Goal: Transaction & Acquisition: Purchase product/service

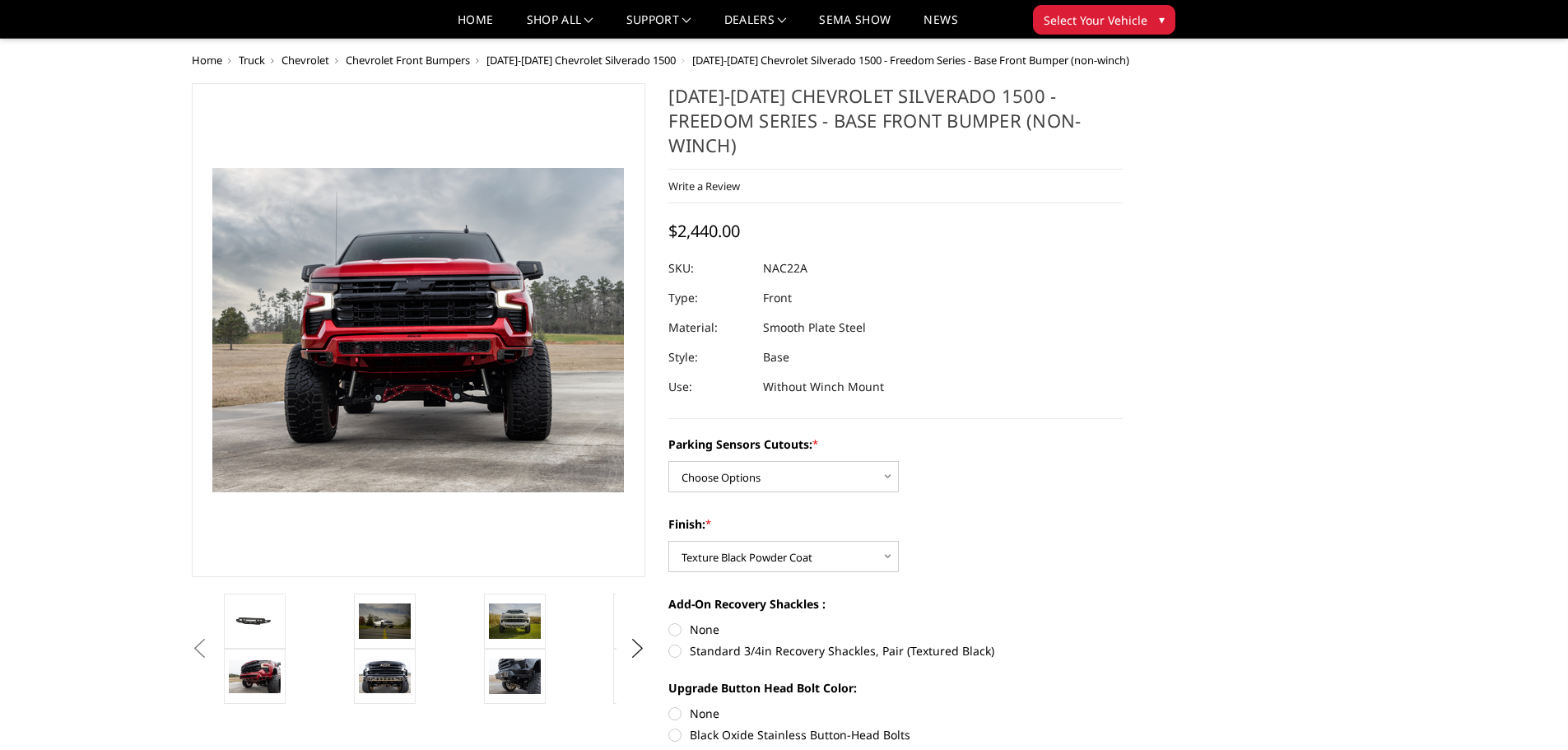
select select "1611"
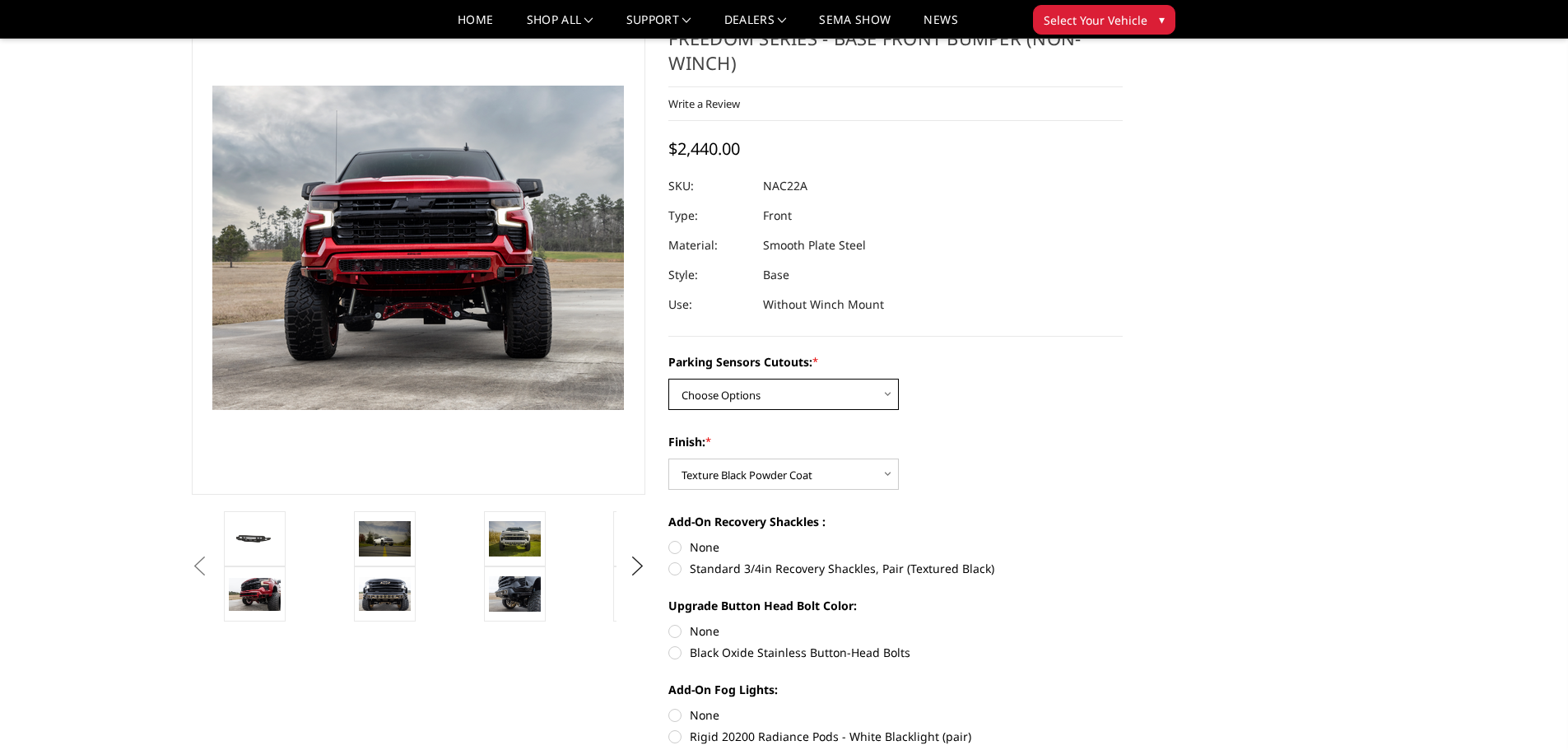
scroll to position [165, 0]
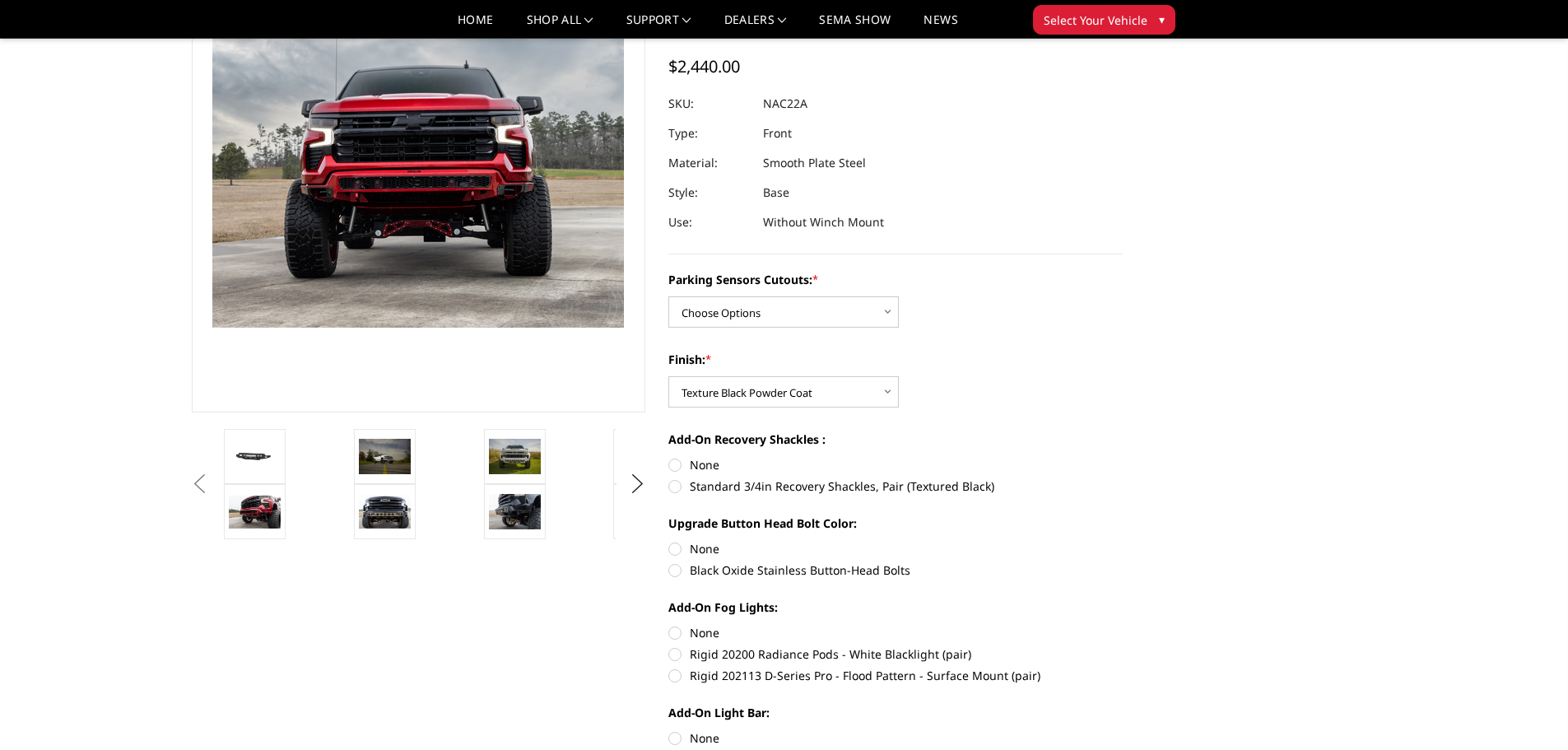
click at [674, 456] on label "None" at bounding box center [895, 464] width 454 height 17
click at [669, 456] on input "None" at bounding box center [668, 456] width 1 height 1
radio input "true"
click at [679, 561] on label "Black Oxide Stainless Button-Head Bolts" at bounding box center [895, 569] width 454 height 17
click at [1123, 540] on input "Black Oxide Stainless Button-Head Bolts" at bounding box center [1123, 540] width 1 height 1
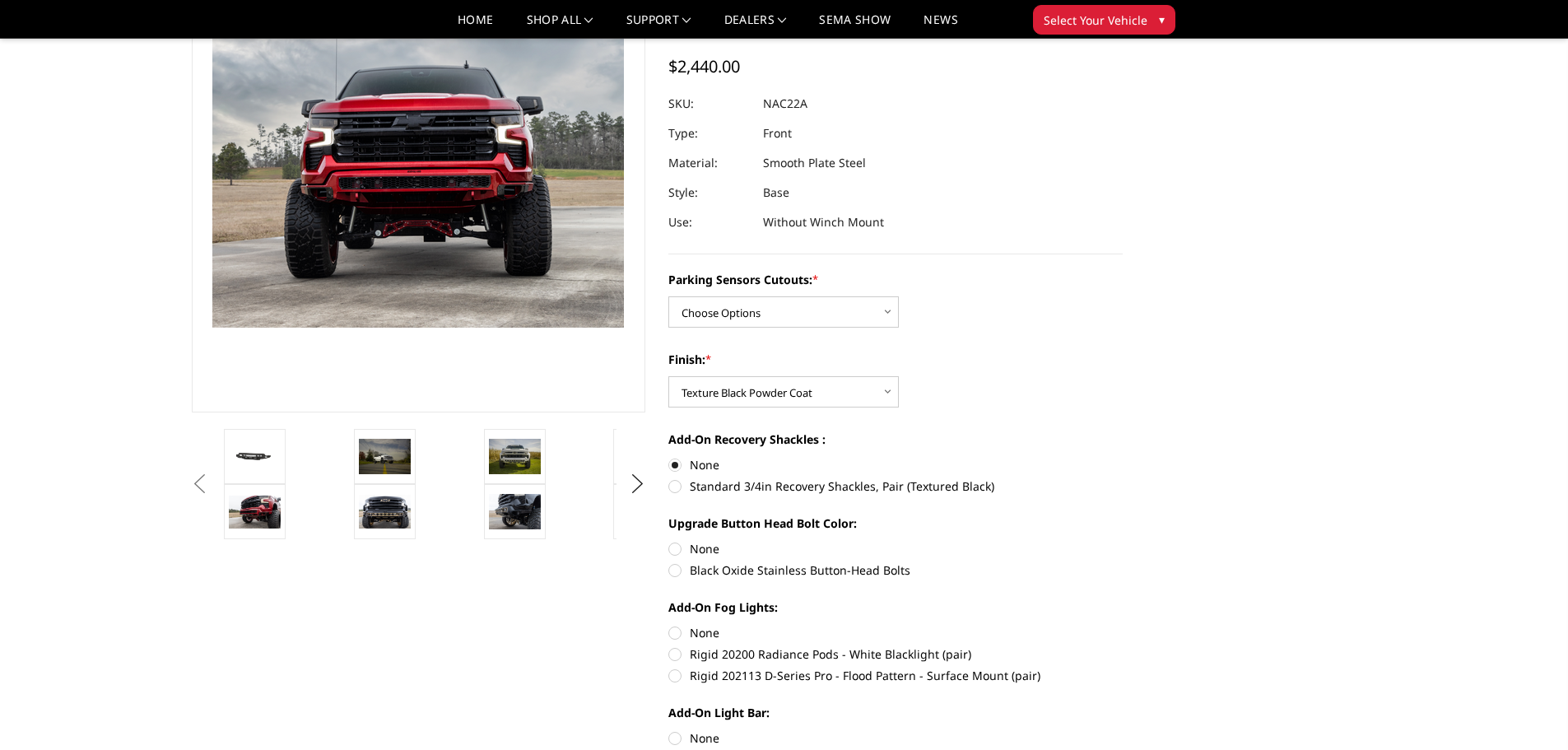
radio input "true"
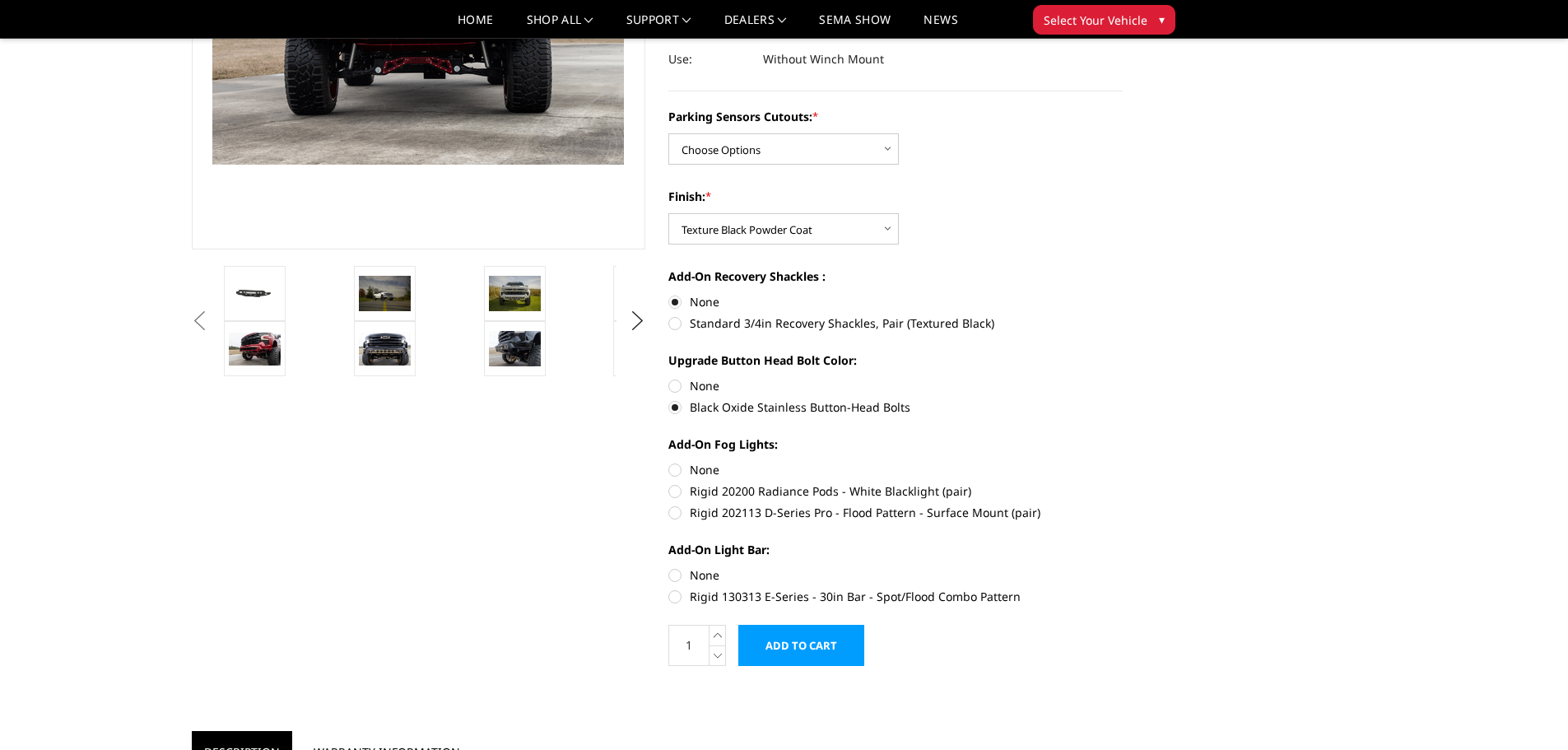
scroll to position [329, 0]
click at [672, 460] on label "None" at bounding box center [895, 468] width 454 height 17
click at [669, 460] on input "None" at bounding box center [668, 460] width 1 height 1
radio input "true"
click at [674, 565] on label "None" at bounding box center [895, 573] width 454 height 17
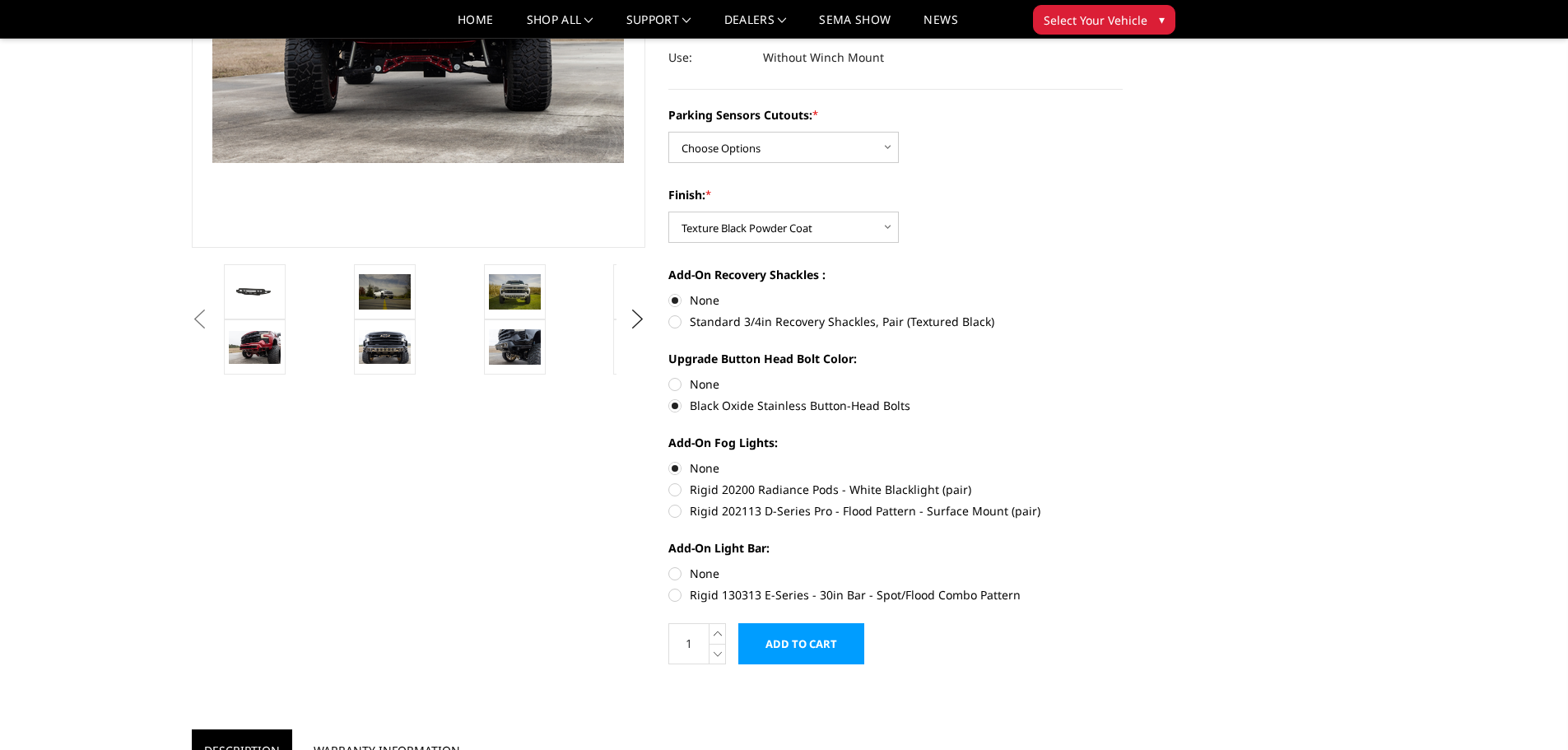
click at [669, 565] on input "None" at bounding box center [668, 565] width 1 height 1
radio input "true"
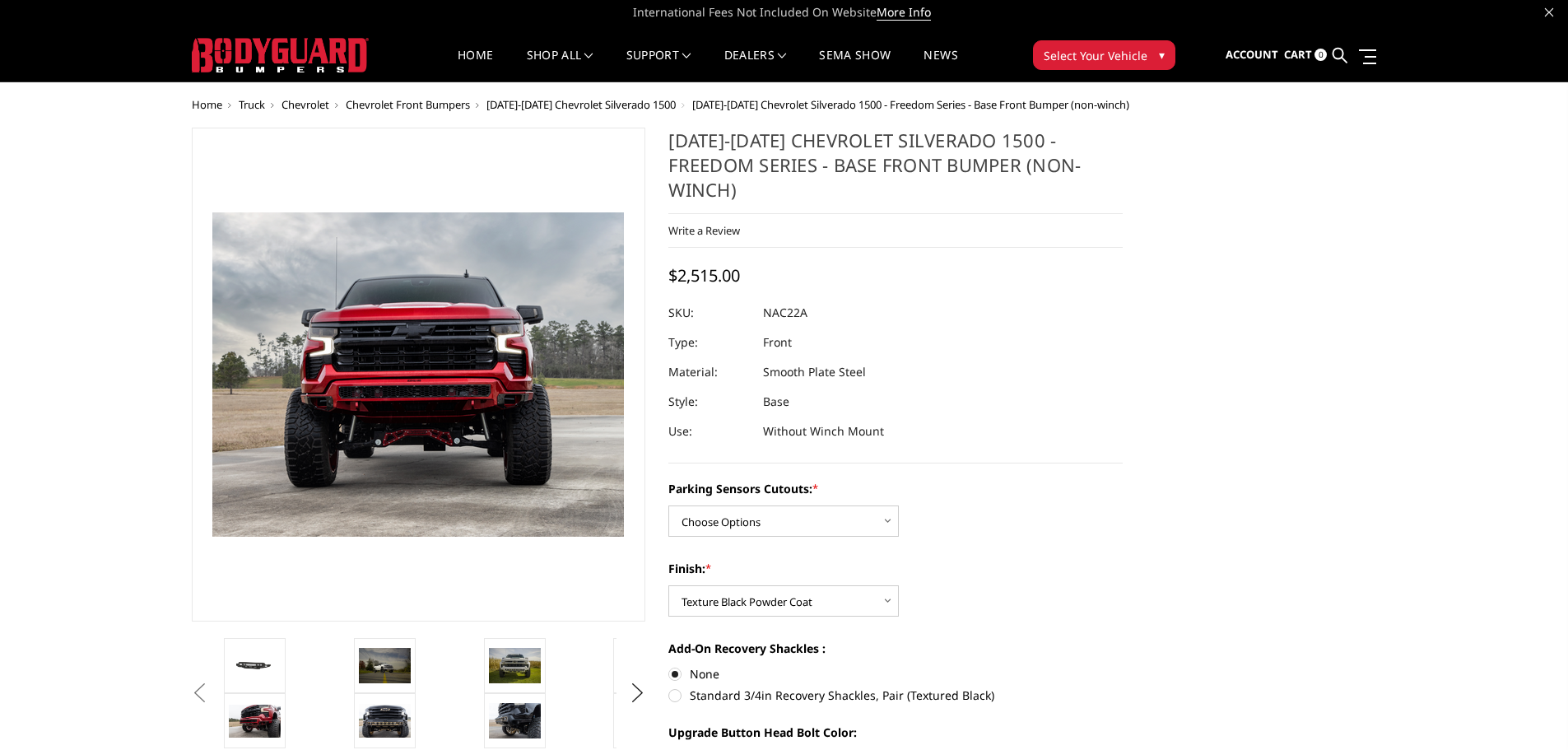
scroll to position [0, 0]
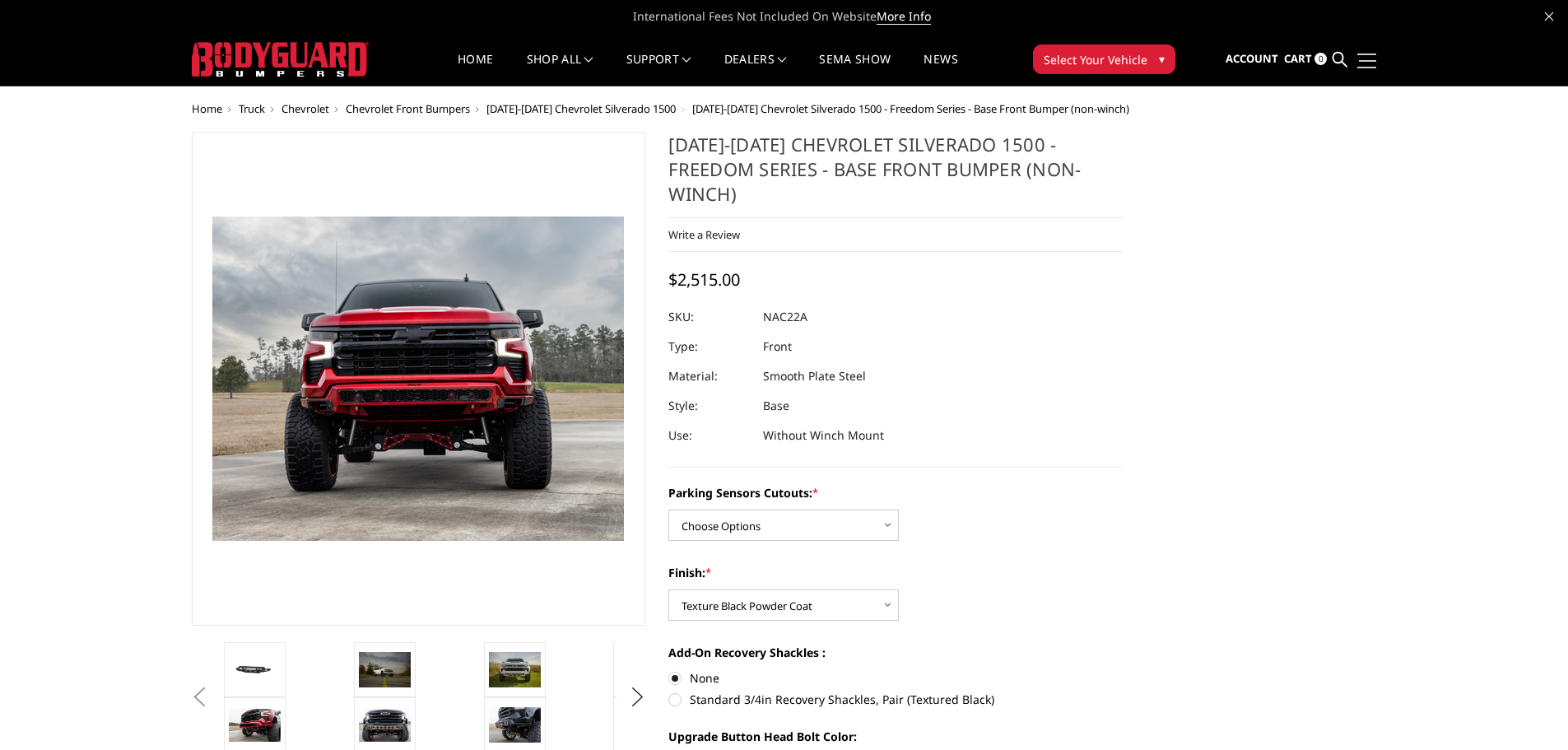
click at [1367, 65] on link at bounding box center [1365, 60] width 23 height 17
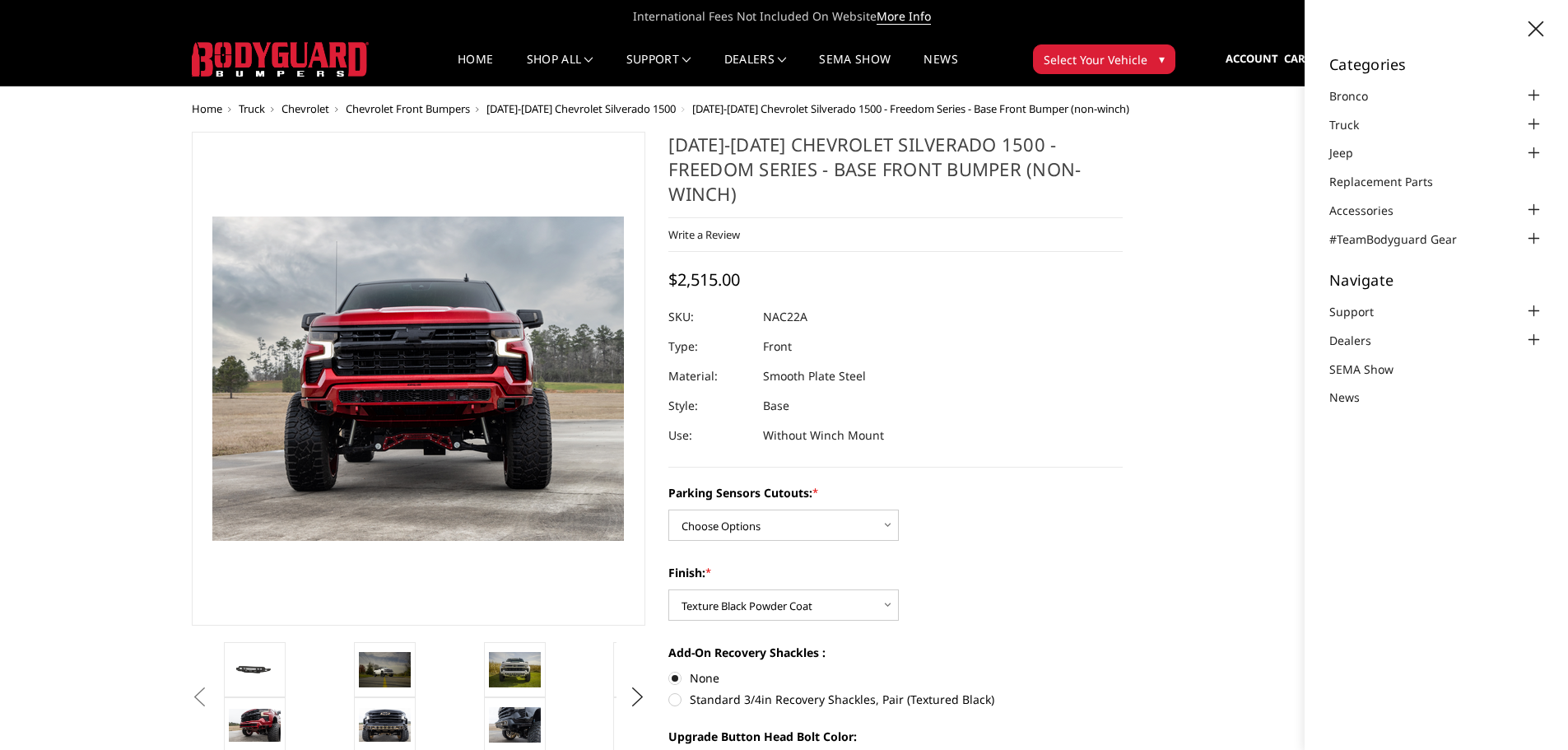
click at [1544, 25] on div "Categories Bronco 2021-2025 Bronco Front 2021-2025 Bronco Rear 2021-2025 Bronco…" at bounding box center [1436, 375] width 263 height 750
click at [1536, 29] on icon at bounding box center [1536, 29] width 15 height 15
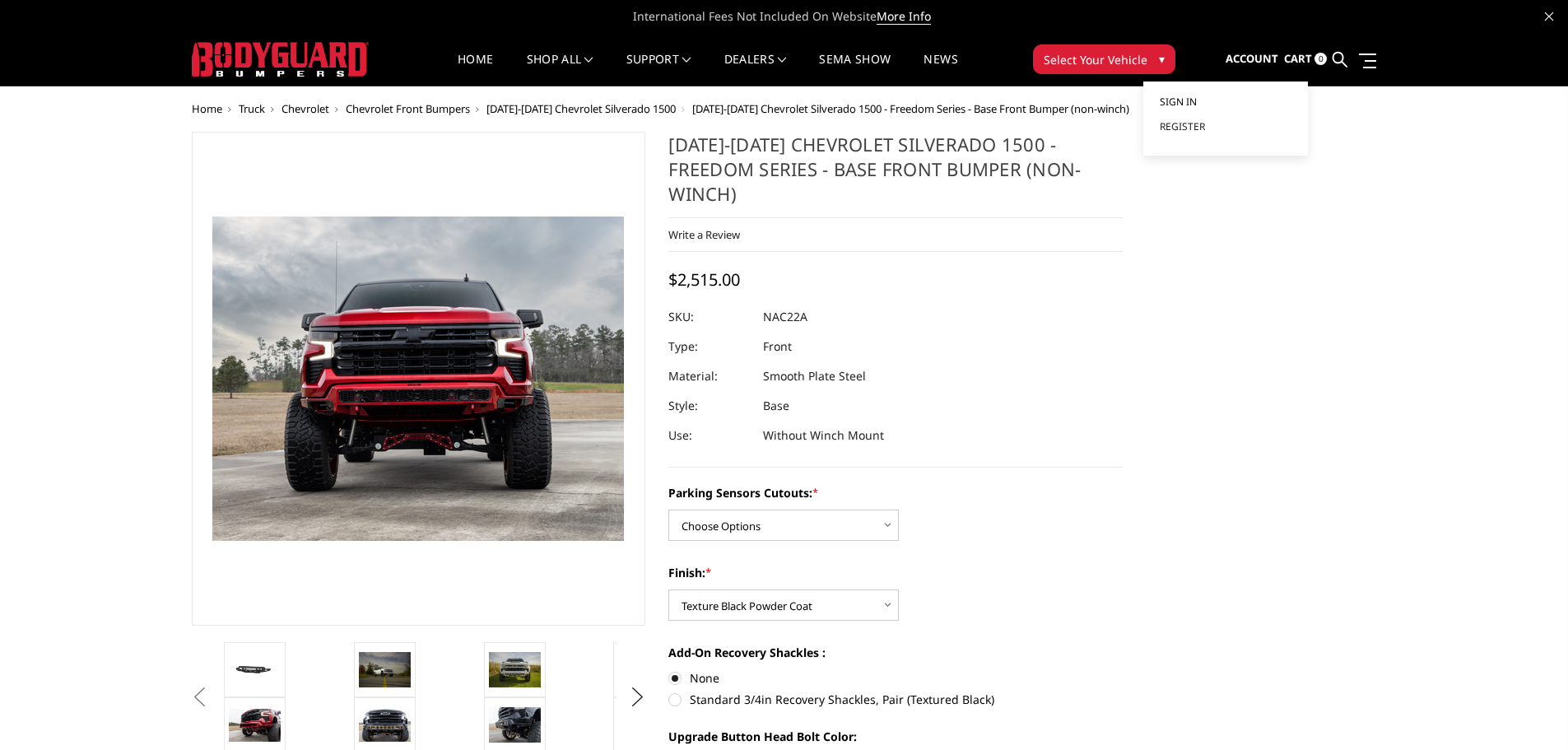
click at [1192, 99] on span "Sign in" at bounding box center [1177, 102] width 37 height 14
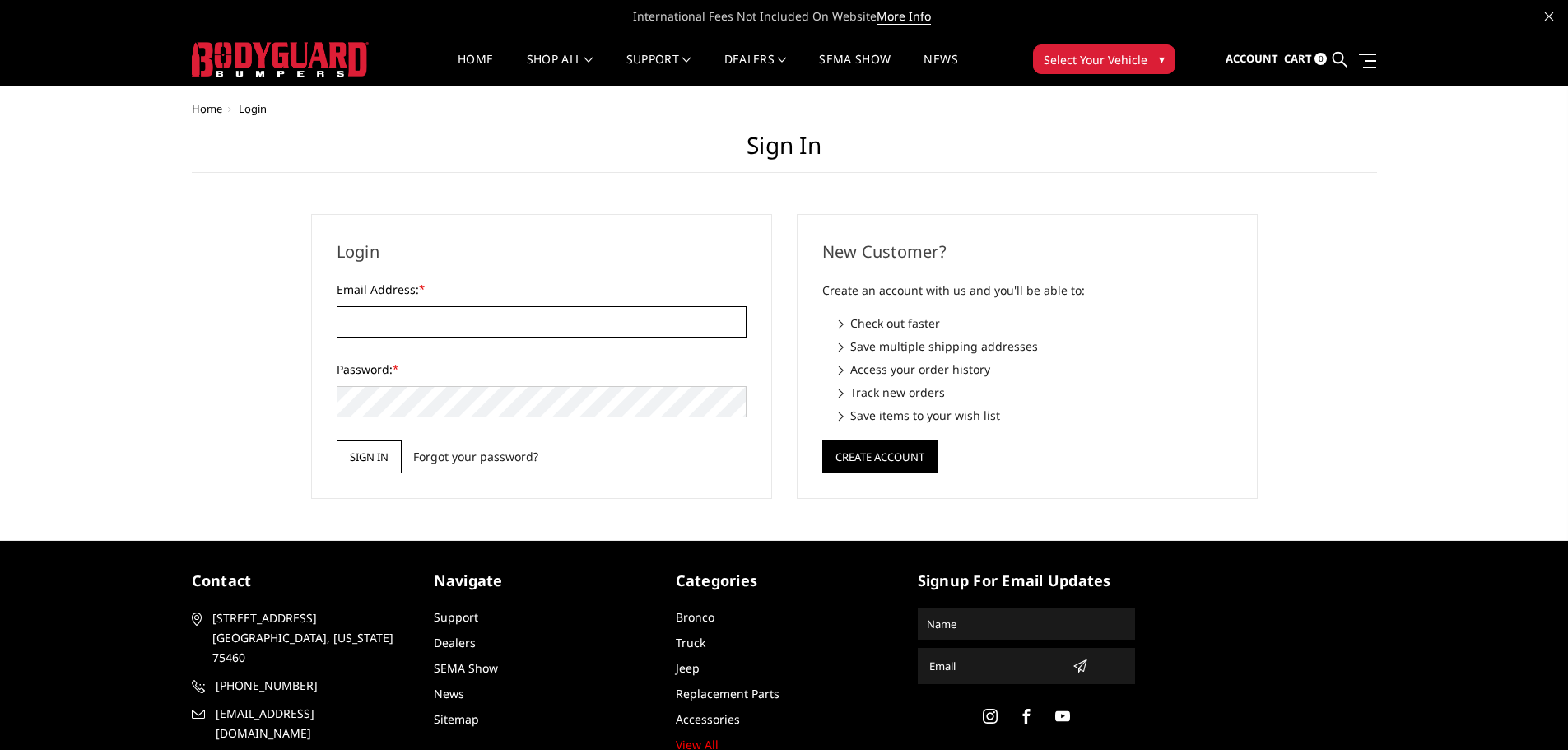
type input "[EMAIL_ADDRESS][DOMAIN_NAME]"
click at [372, 459] on input "Sign in" at bounding box center [369, 456] width 65 height 33
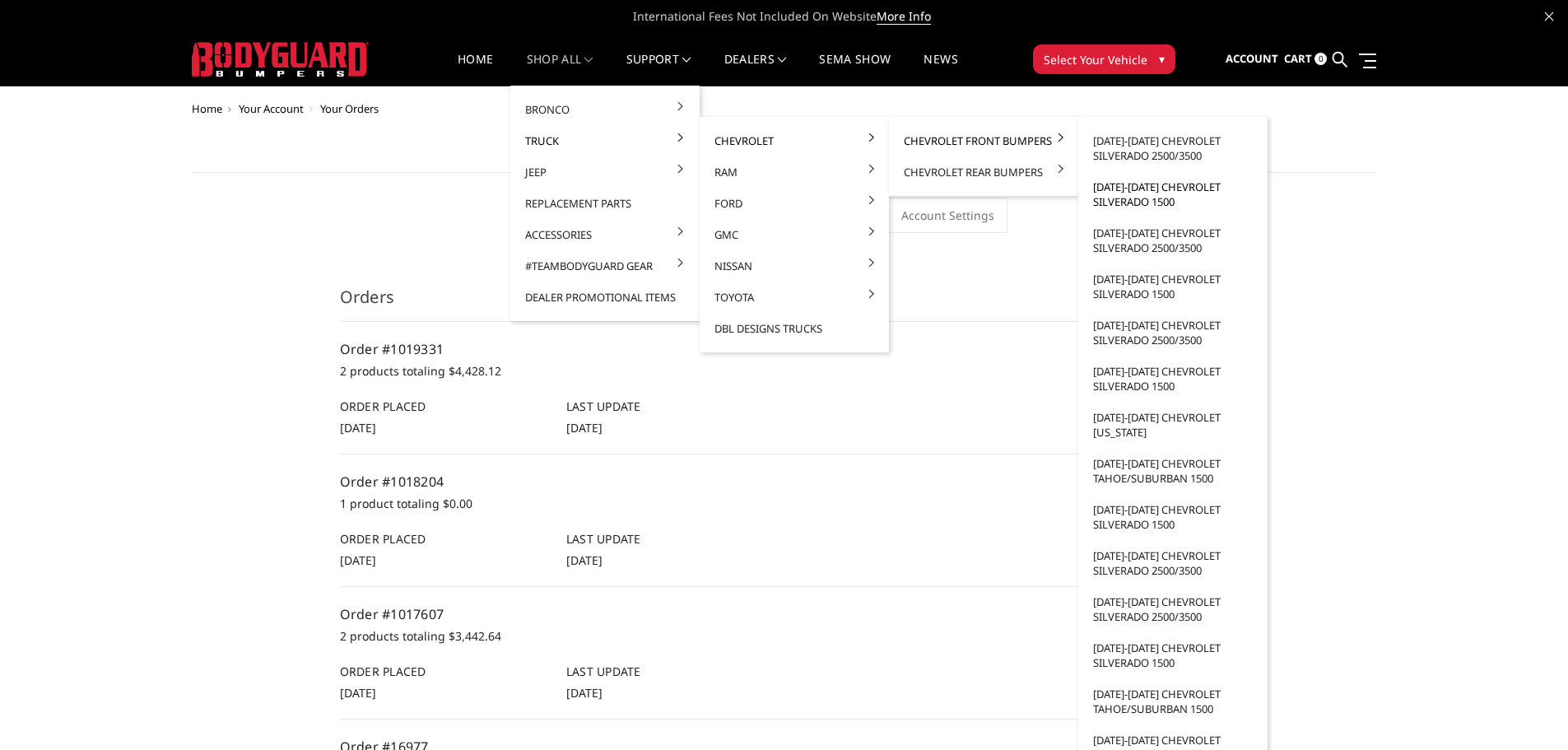
click at [1167, 186] on link "[DATE]-[DATE] Chevrolet Silverado 1500" at bounding box center [1173, 194] width 177 height 46
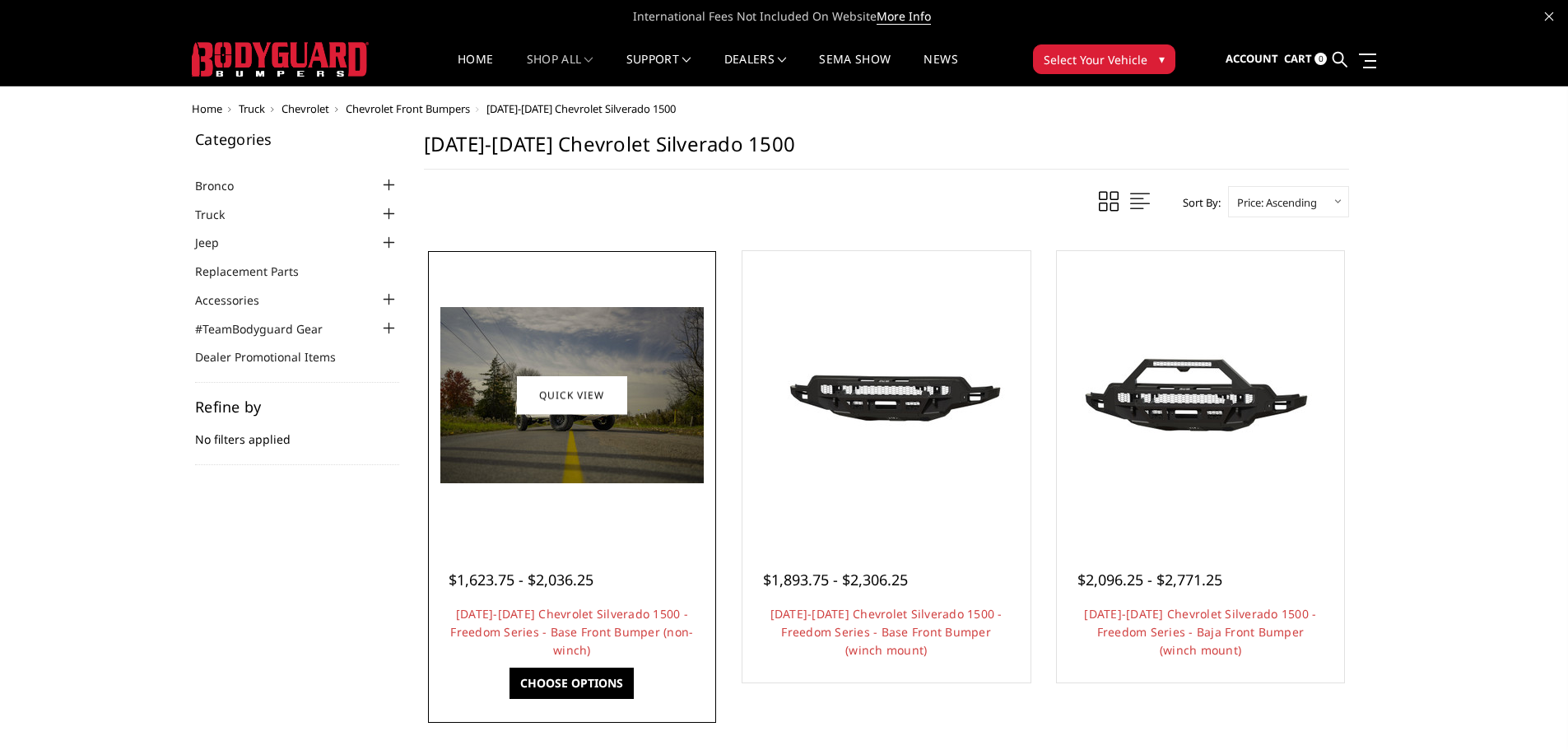
click at [582, 689] on link "Choose Options" at bounding box center [572, 683] width 125 height 31
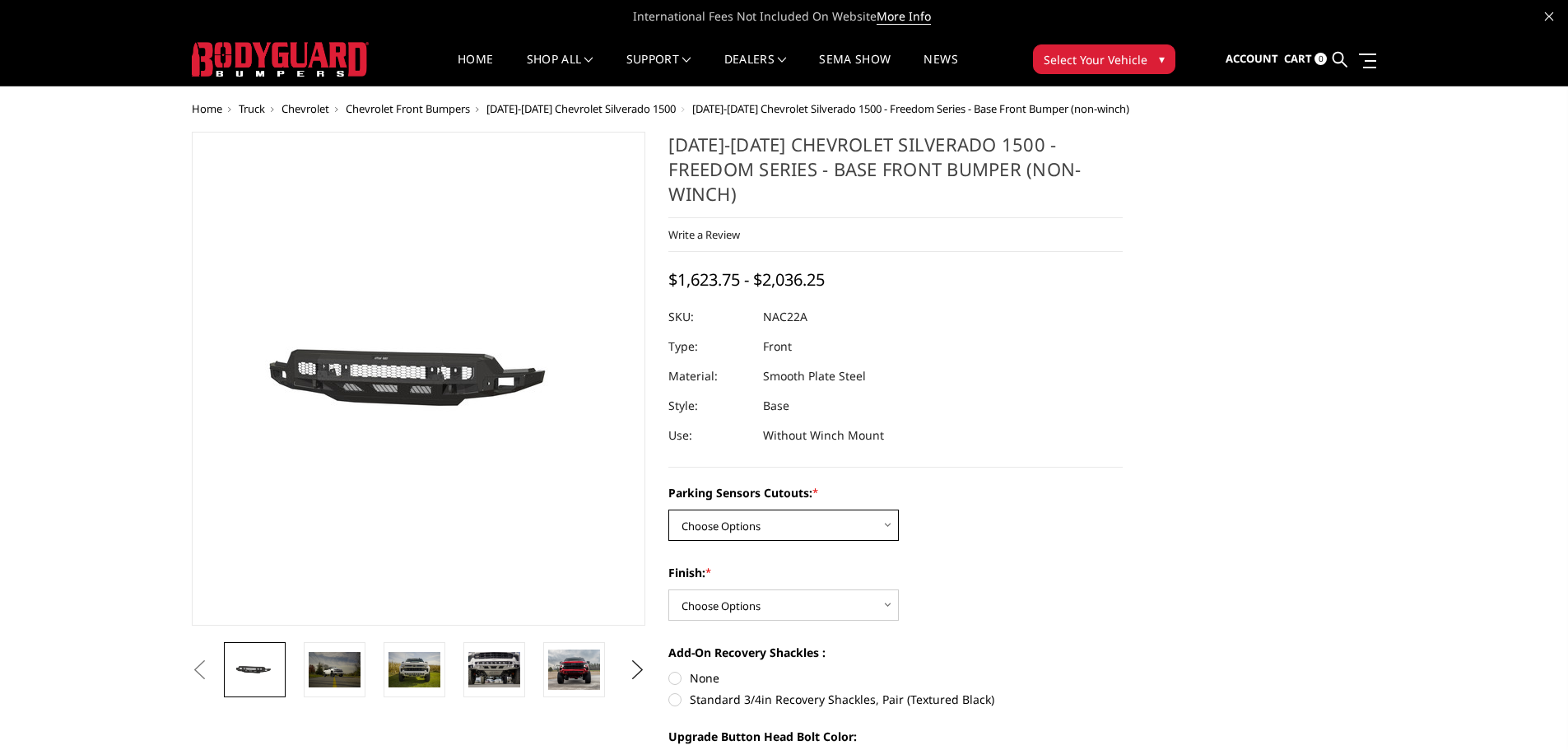
click at [856, 510] on select "Choose Options Yes - I have parking sensors No - I do NOT have parking sensors" at bounding box center [783, 525] width 230 height 31
select select "1665"
click at [668, 510] on select "Choose Options Yes - I have parking sensors No - I do NOT have parking sensors" at bounding box center [783, 525] width 230 height 31
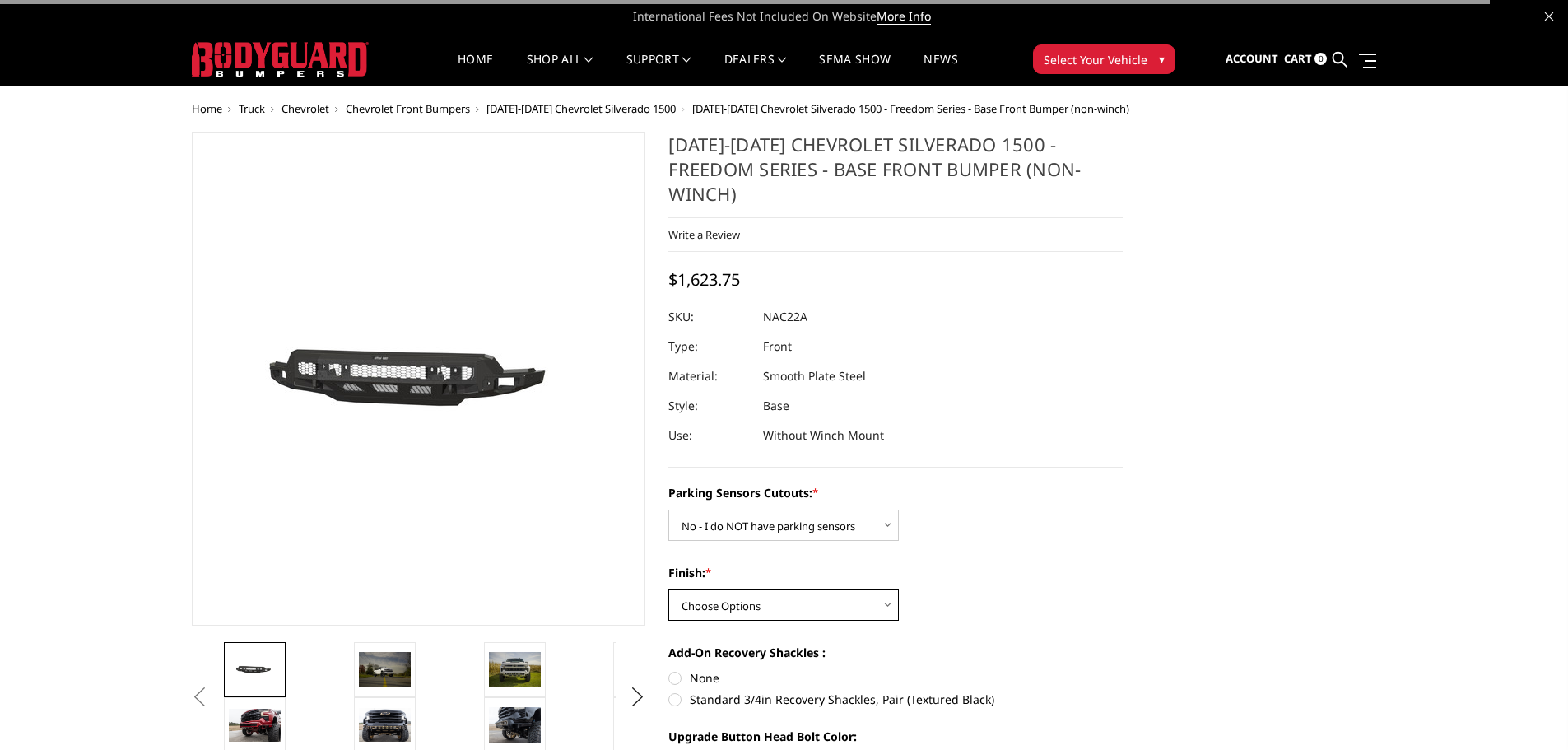
click at [815, 590] on select "Choose Options Bare Metal Texture Black Powder Coat" at bounding box center [783, 605] width 230 height 31
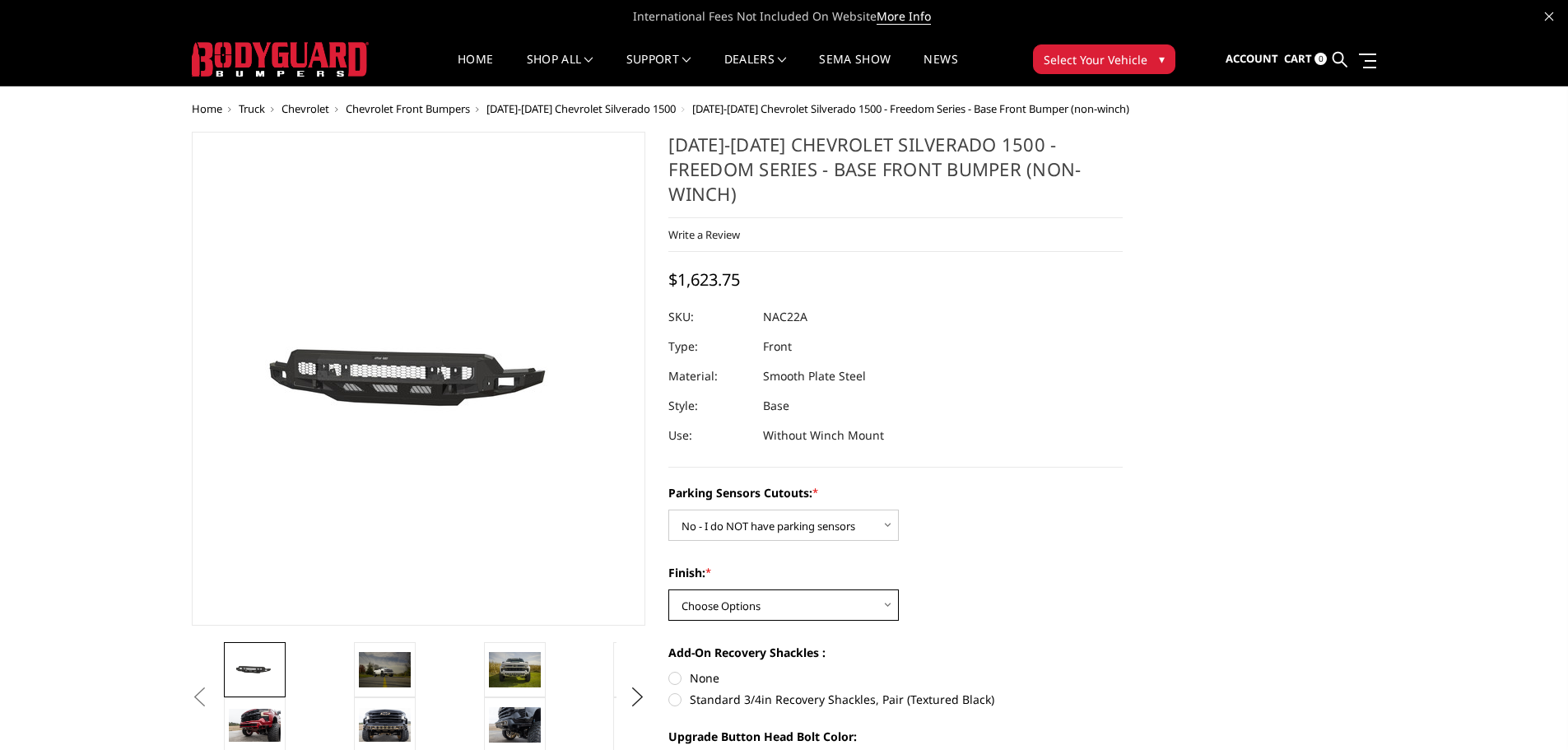
select select "1611"
click at [668, 590] on select "Choose Options Bare Metal Texture Black Powder Coat" at bounding box center [783, 605] width 230 height 31
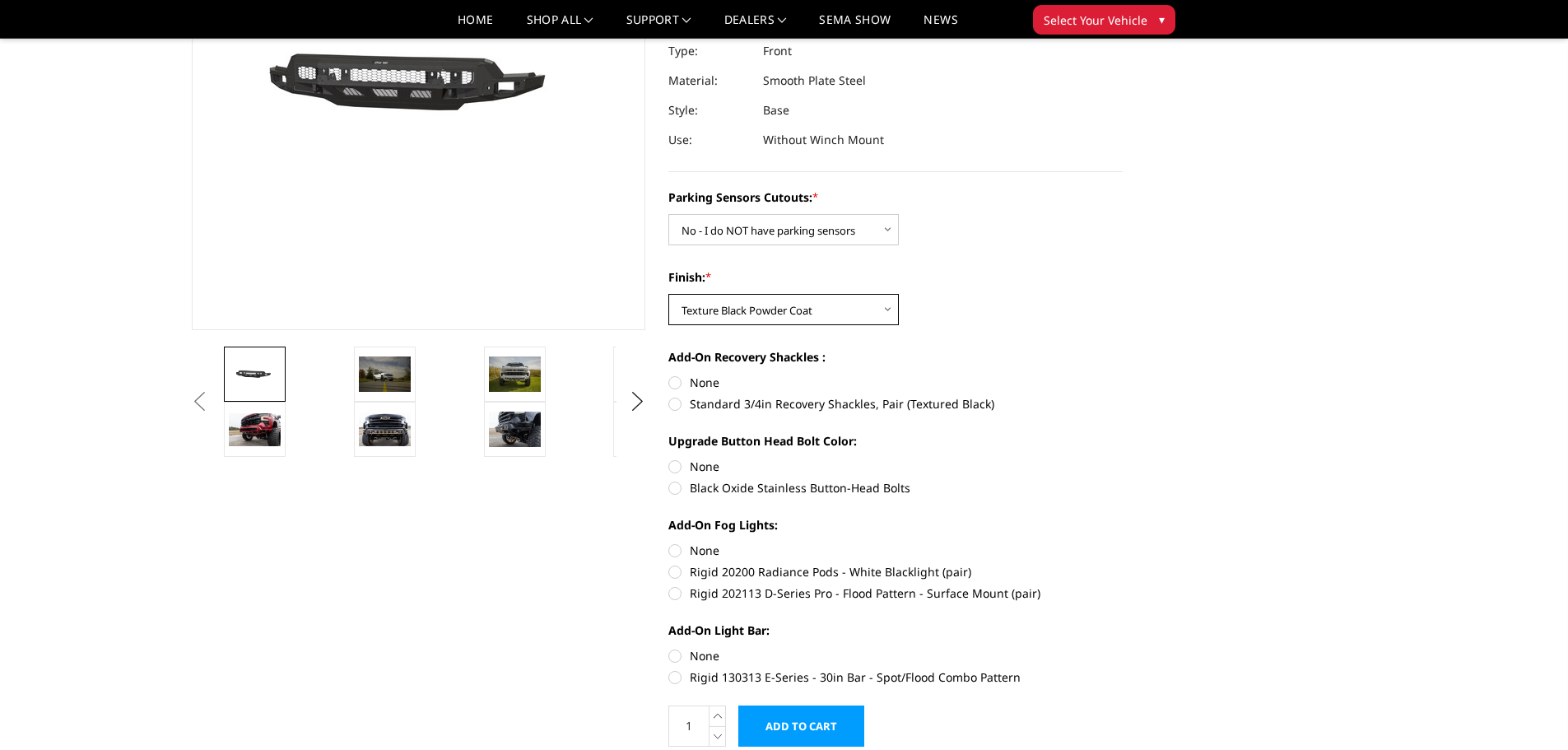
scroll to position [411, 0]
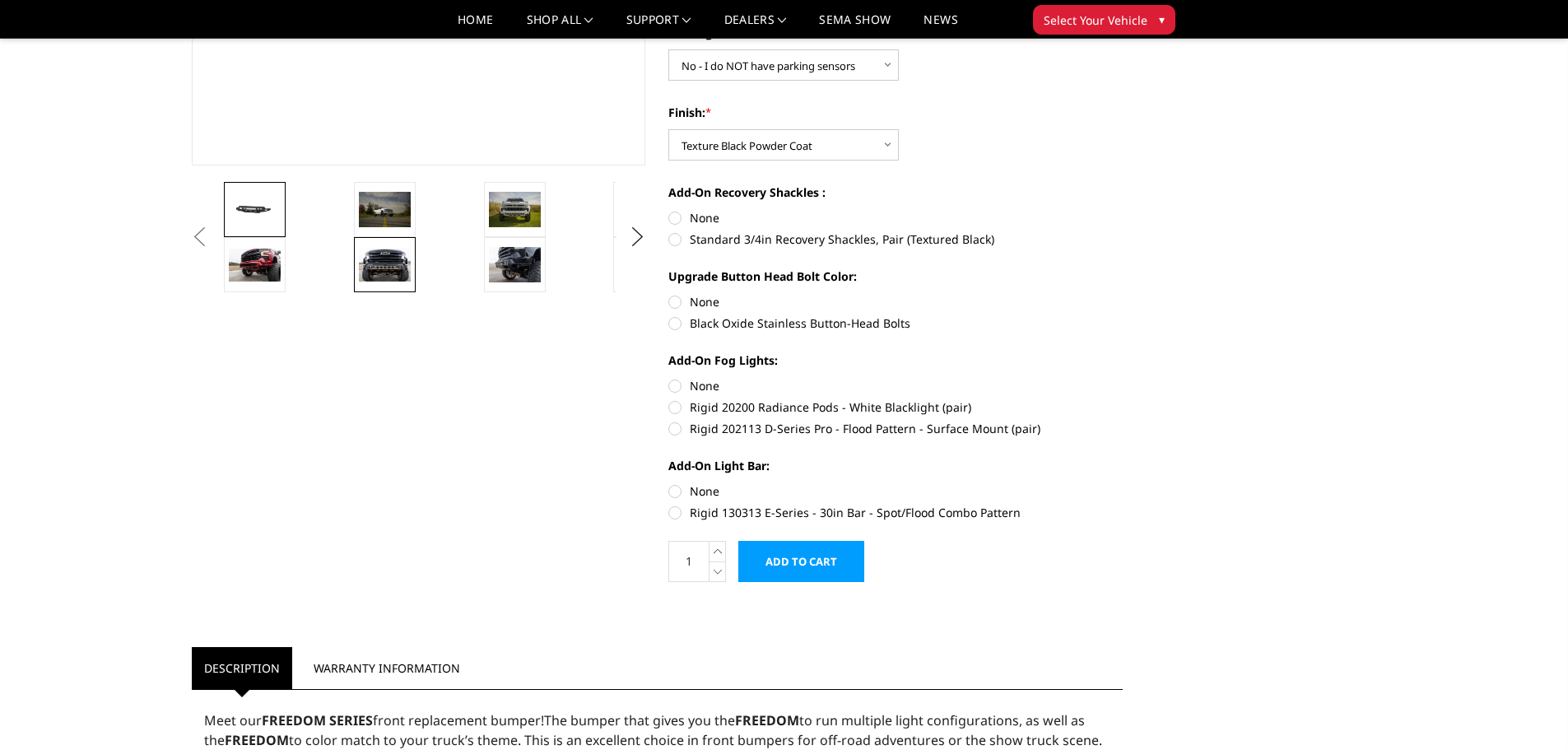
click at [387, 266] on img at bounding box center [384, 264] width 52 height 35
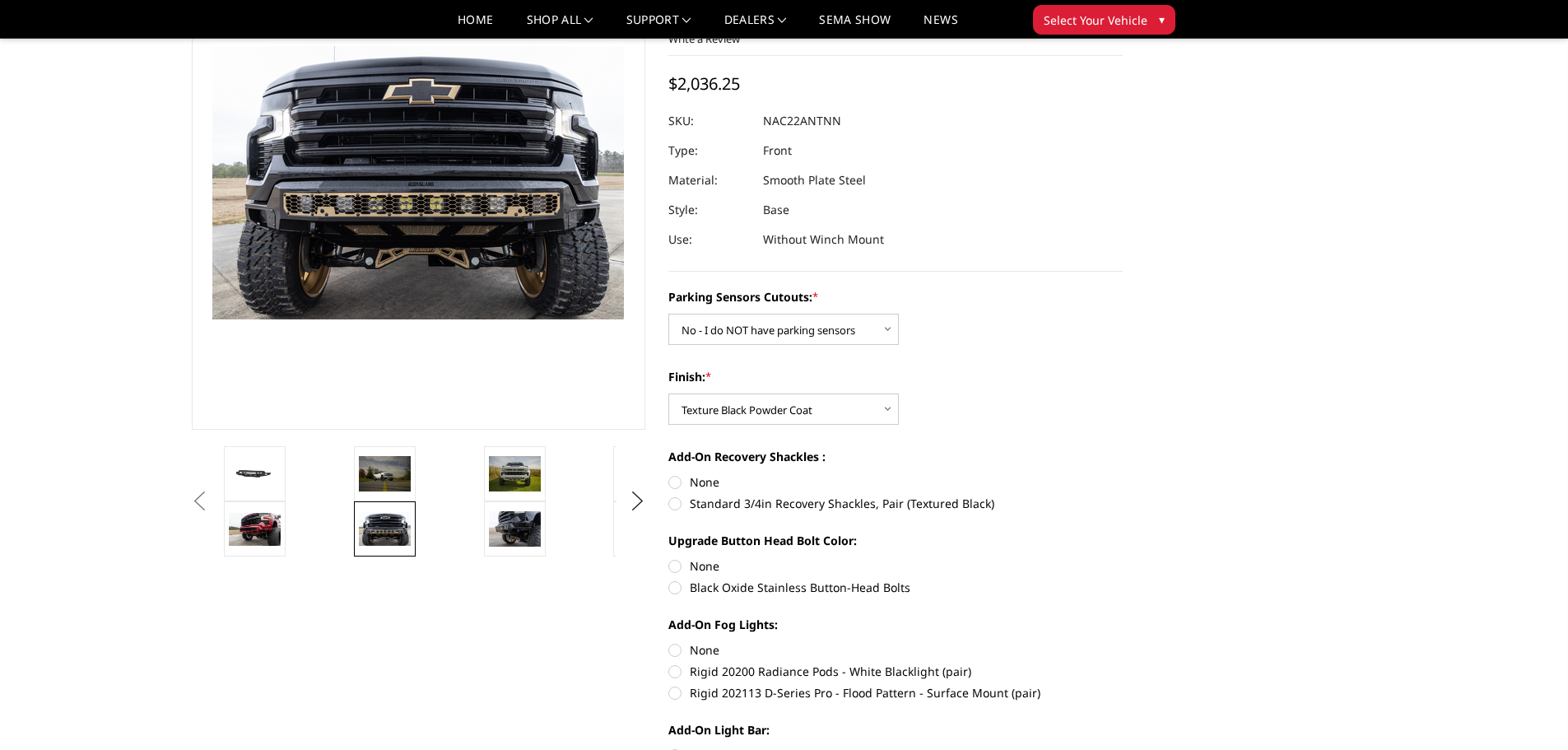
scroll to position [290, 0]
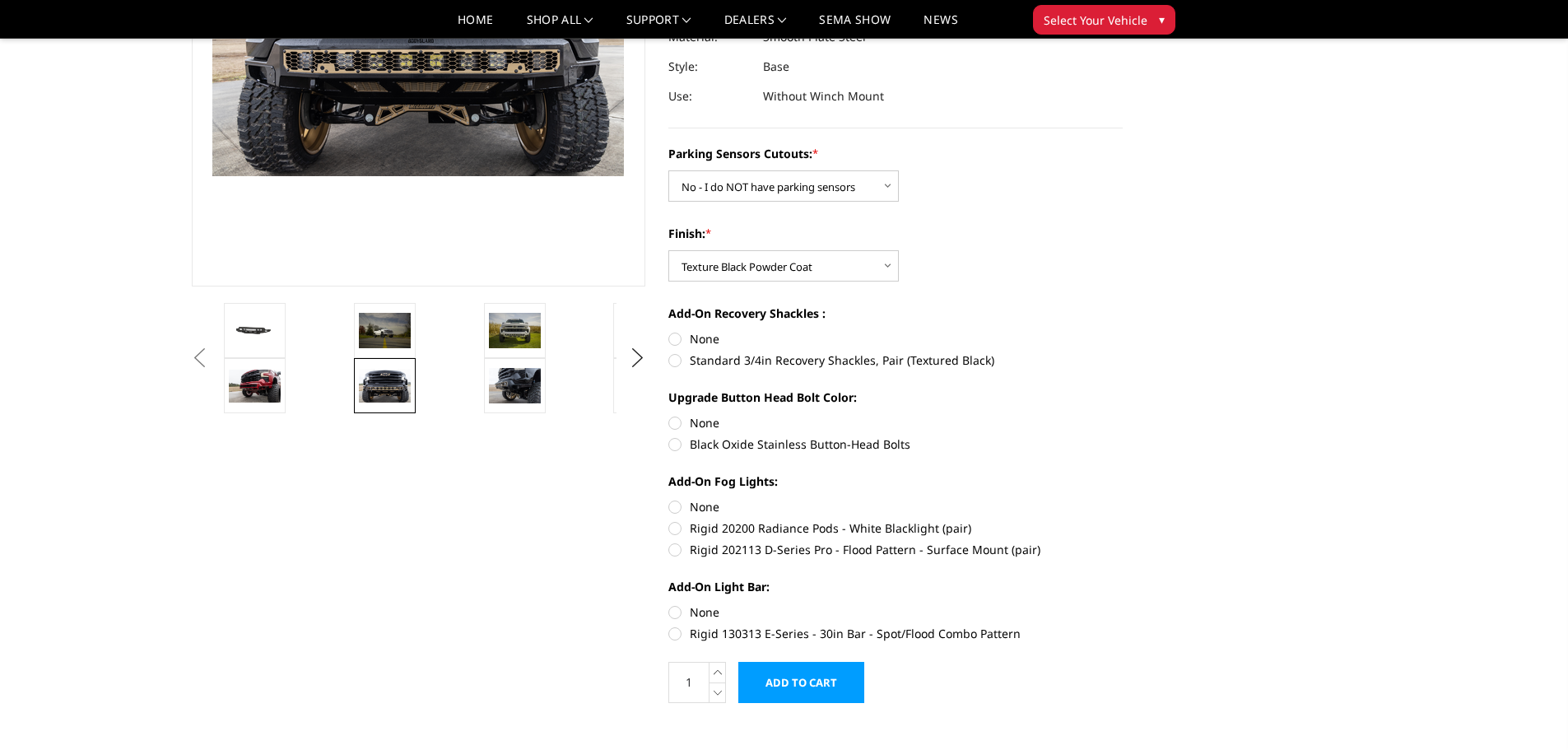
click at [678, 520] on label "Rigid 20200 Radiance Pods - White Blacklight (pair)" at bounding box center [895, 528] width 454 height 17
click at [1123, 499] on input "Rigid 20200 Radiance Pods - White Blacklight (pair)" at bounding box center [1123, 498] width 1 height 1
radio input "true"
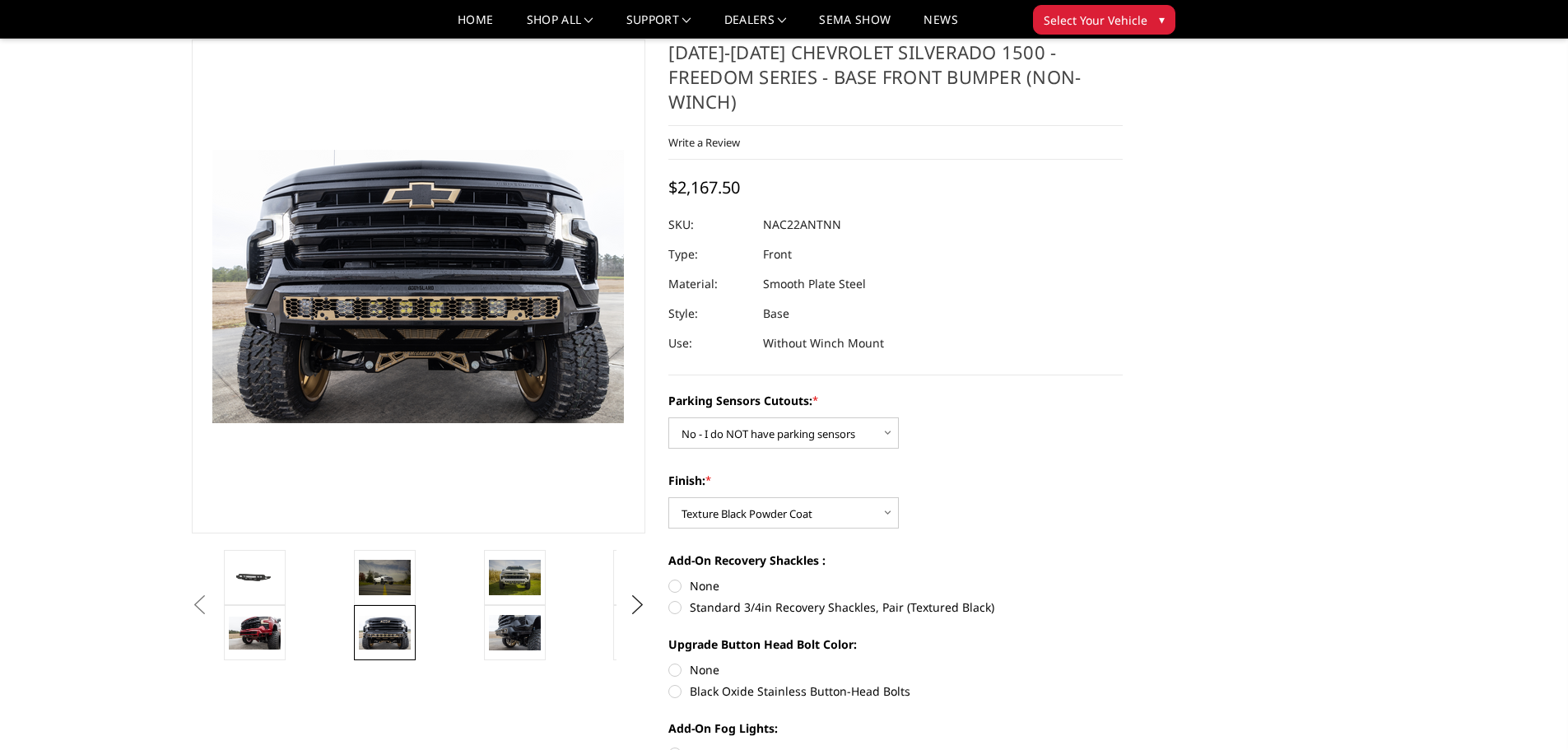
scroll to position [126, 0]
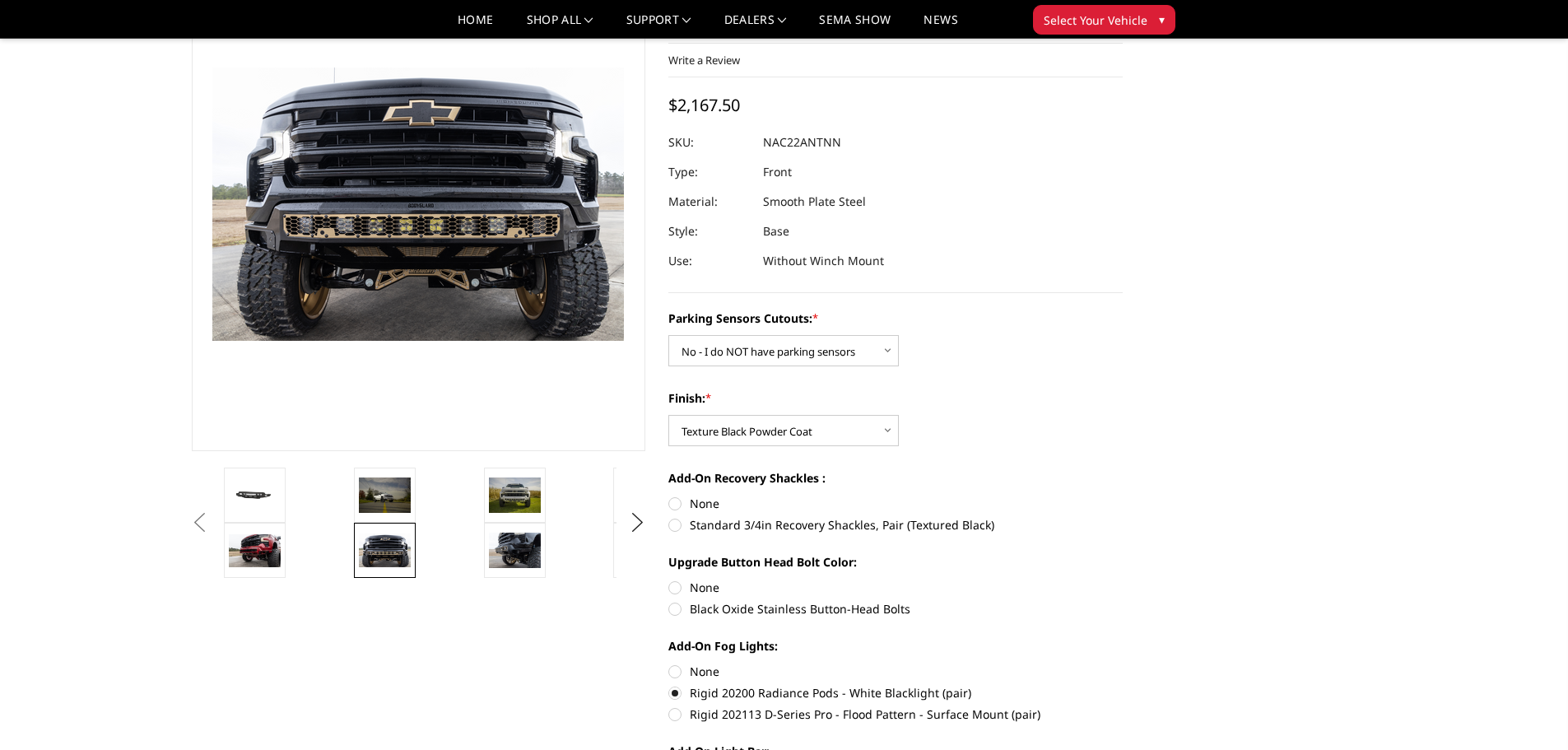
click at [675, 662] on label "None" at bounding box center [895, 670] width 454 height 17
click at [669, 662] on input "None" at bounding box center [668, 662] width 1 height 1
radio input "true"
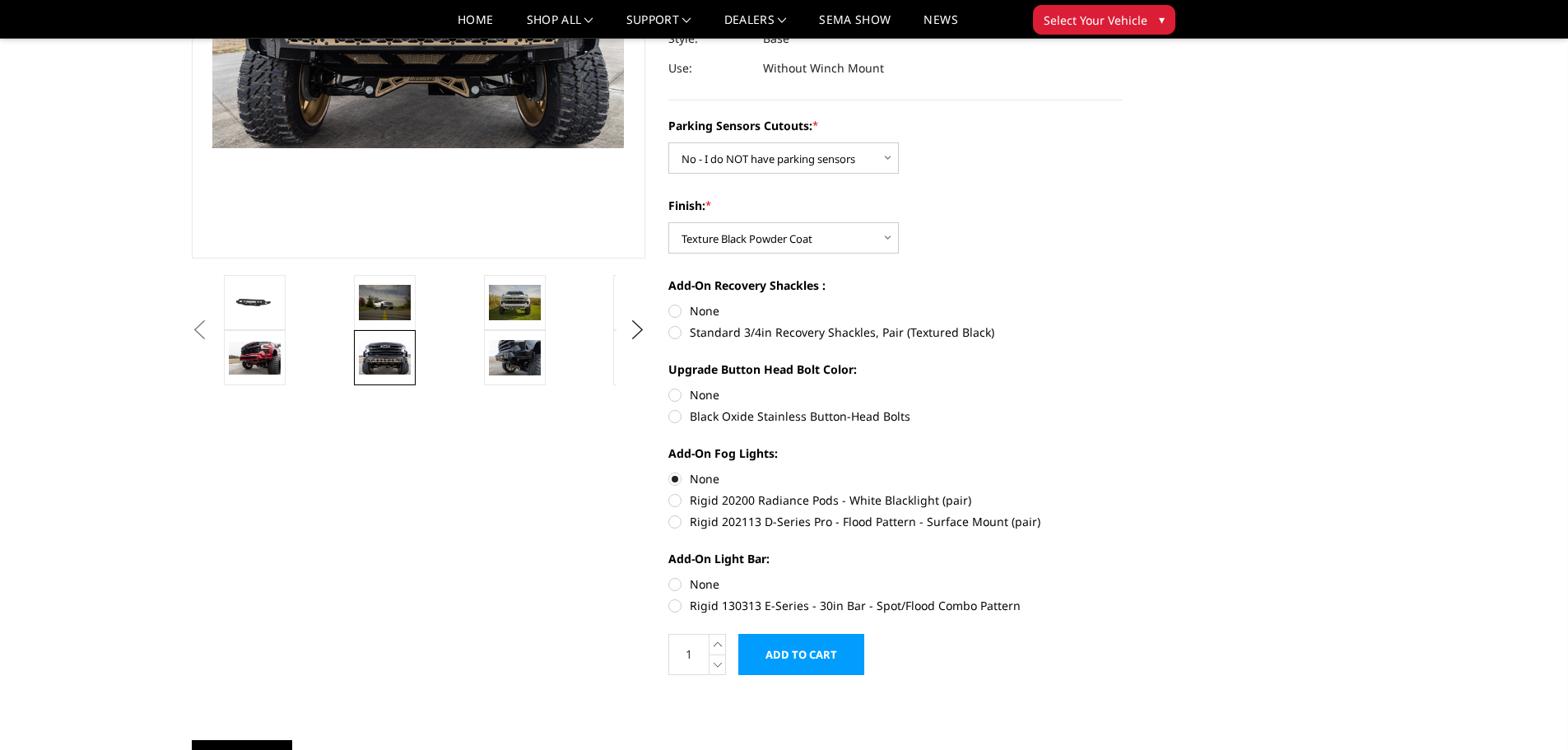
scroll to position [290, 0]
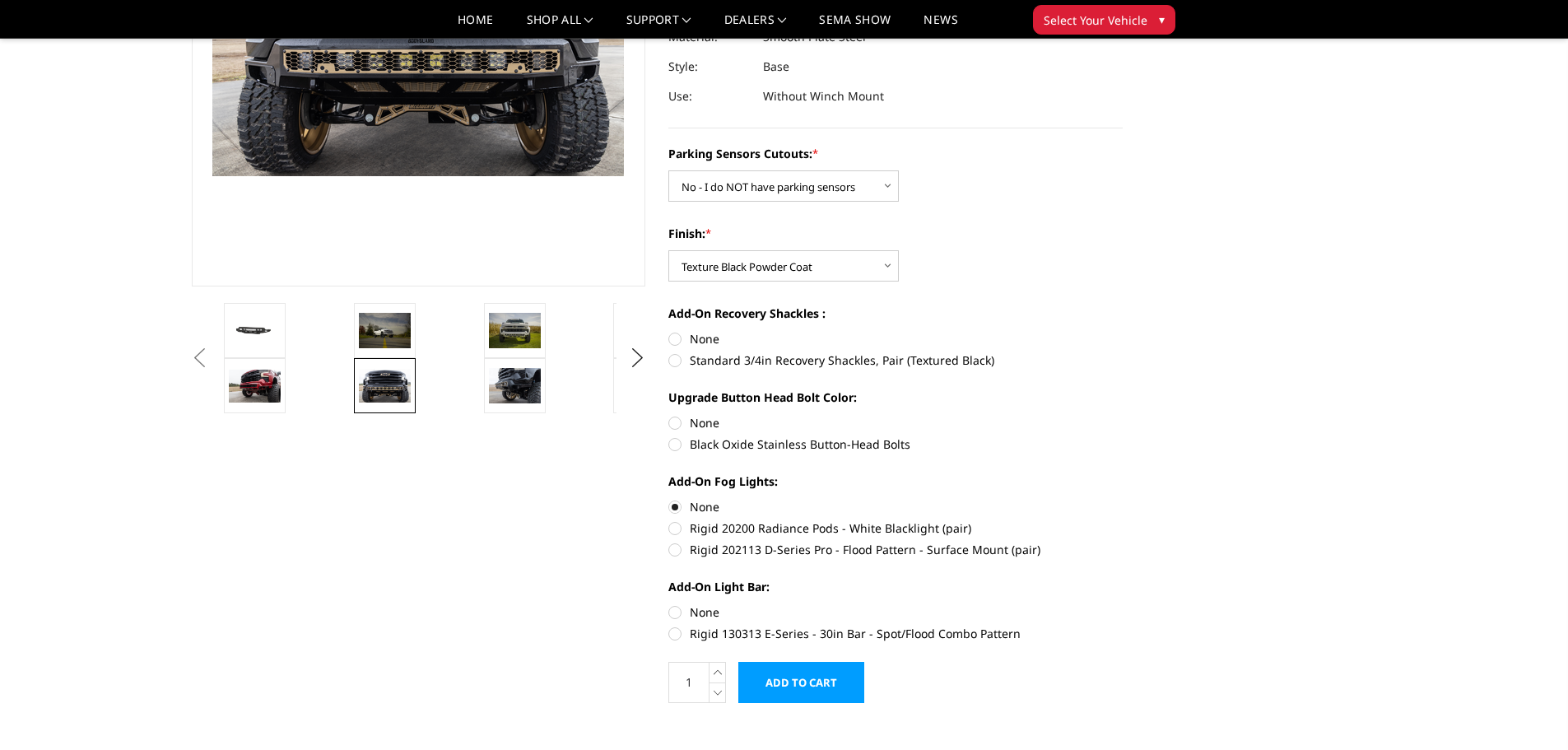
click at [676, 435] on label "Black Oxide Stainless Button-Head Bolts" at bounding box center [895, 444] width 454 height 17
click at [1123, 415] on input "Black Oxide Stainless Button-Head Bolts" at bounding box center [1123, 414] width 1 height 1
radio input "true"
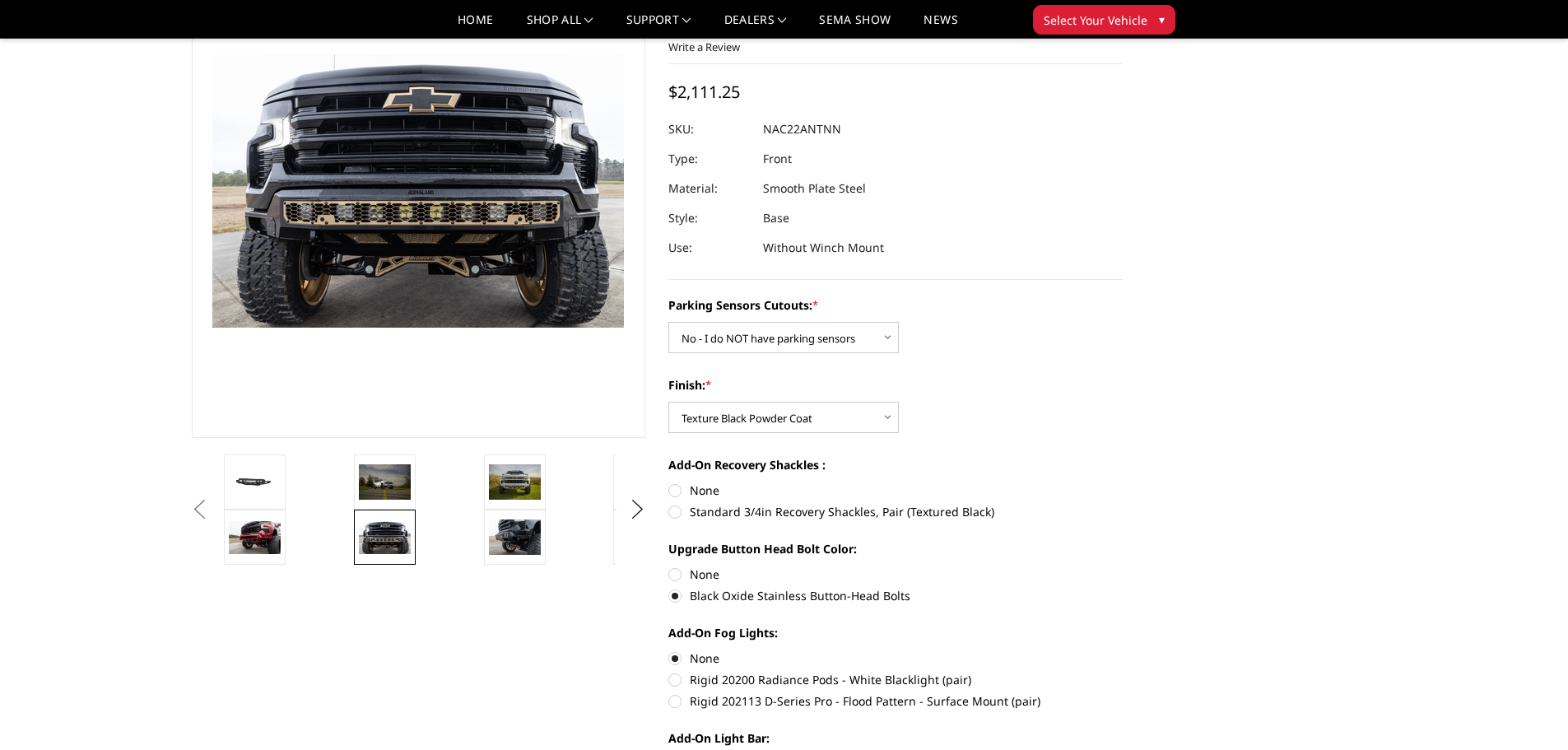
scroll to position [126, 0]
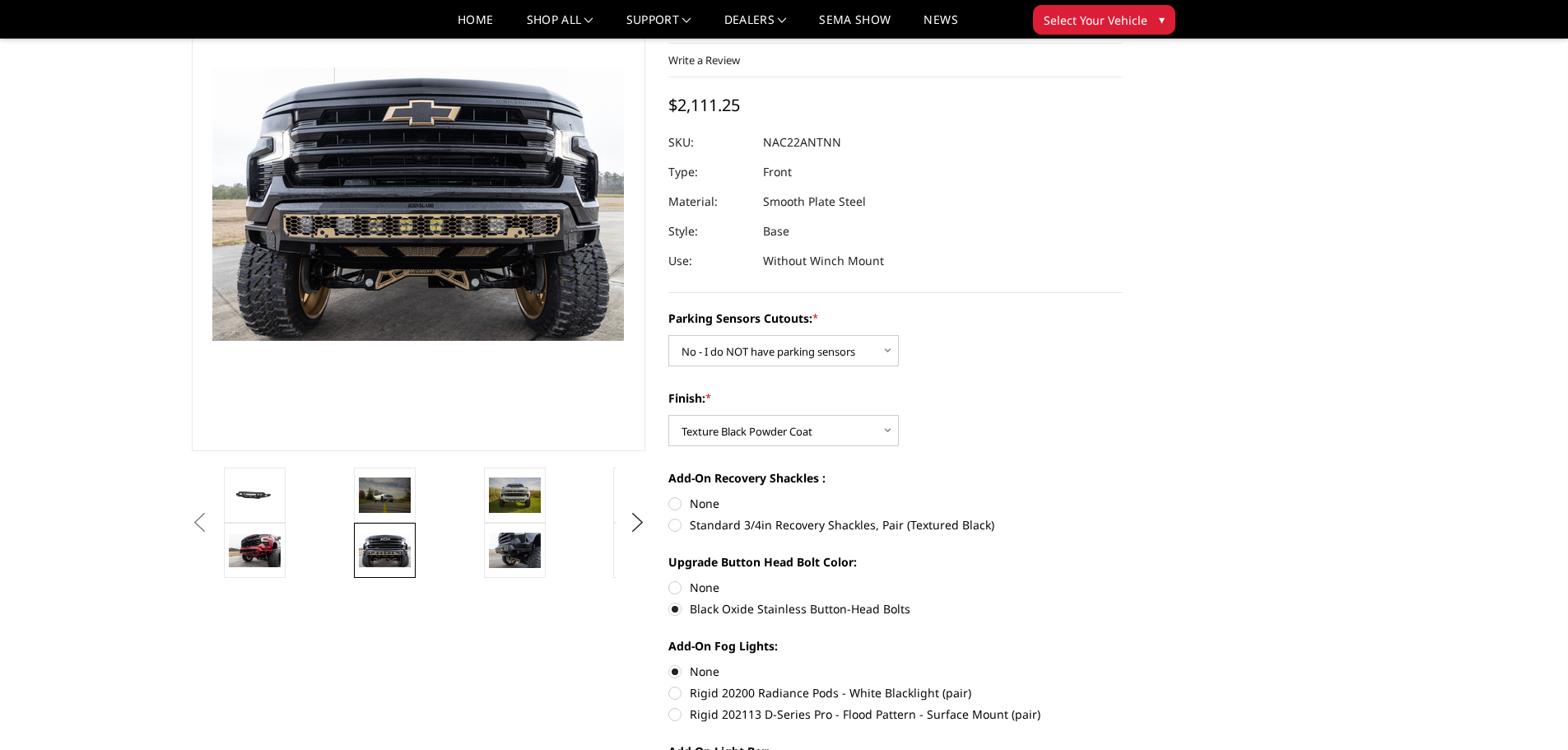
click at [673, 495] on label "None" at bounding box center [895, 503] width 454 height 17
click at [669, 495] on input "None" at bounding box center [668, 495] width 1 height 1
radio input "true"
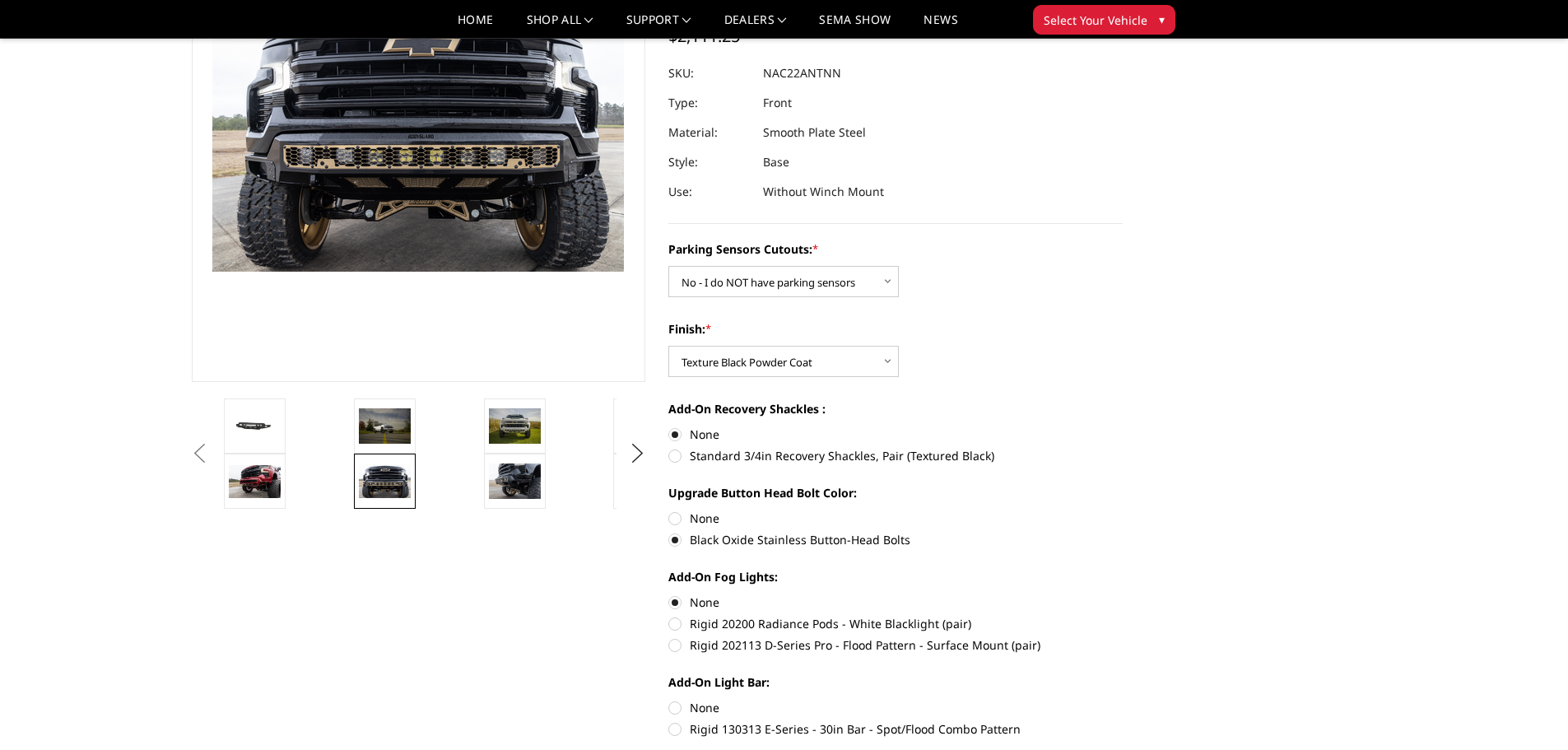
scroll to position [290, 0]
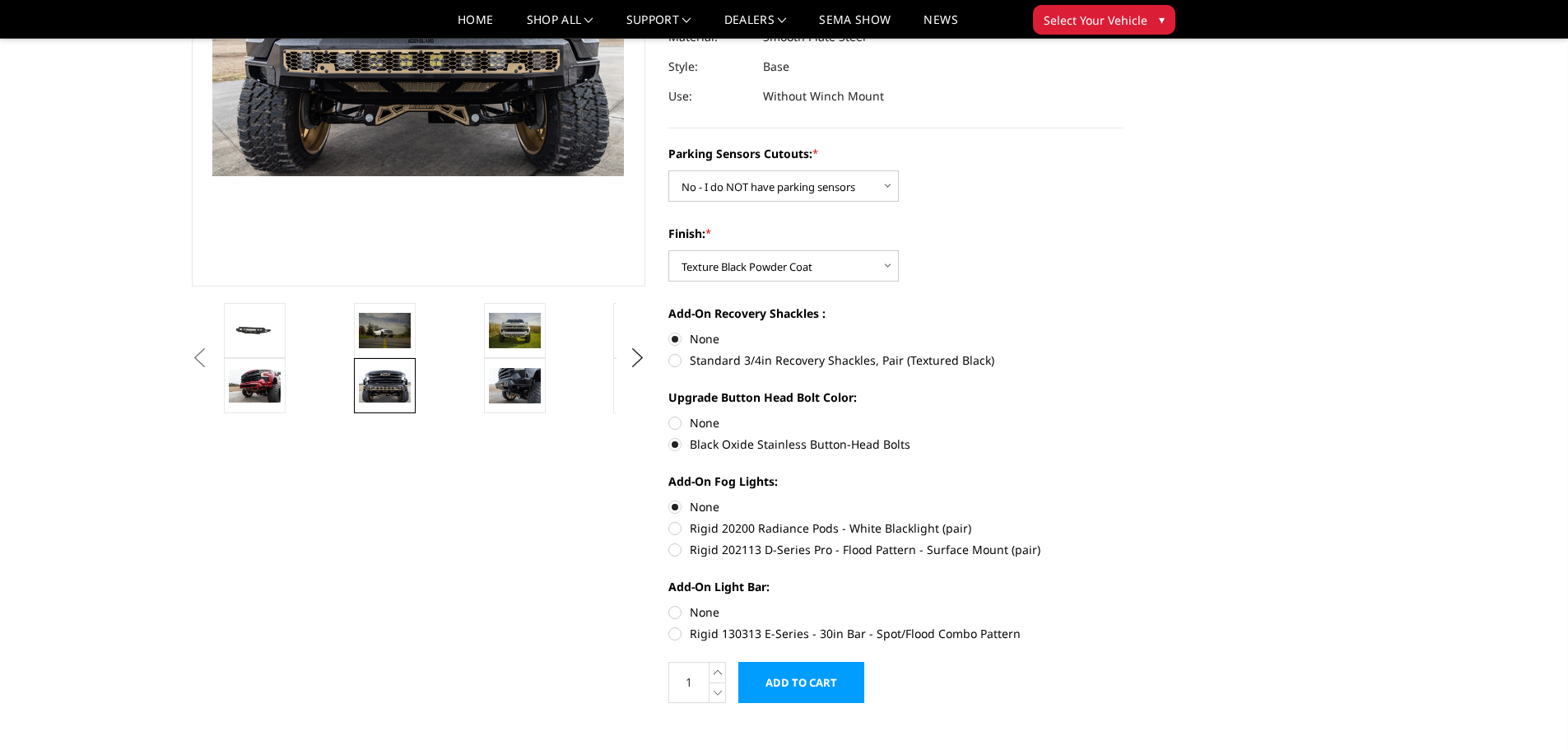
click at [676, 603] on label "None" at bounding box center [895, 611] width 454 height 17
click at [669, 603] on input "None" at bounding box center [668, 603] width 1 height 1
radio input "true"
click at [817, 662] on input "Add to Cart" at bounding box center [801, 683] width 126 height 41
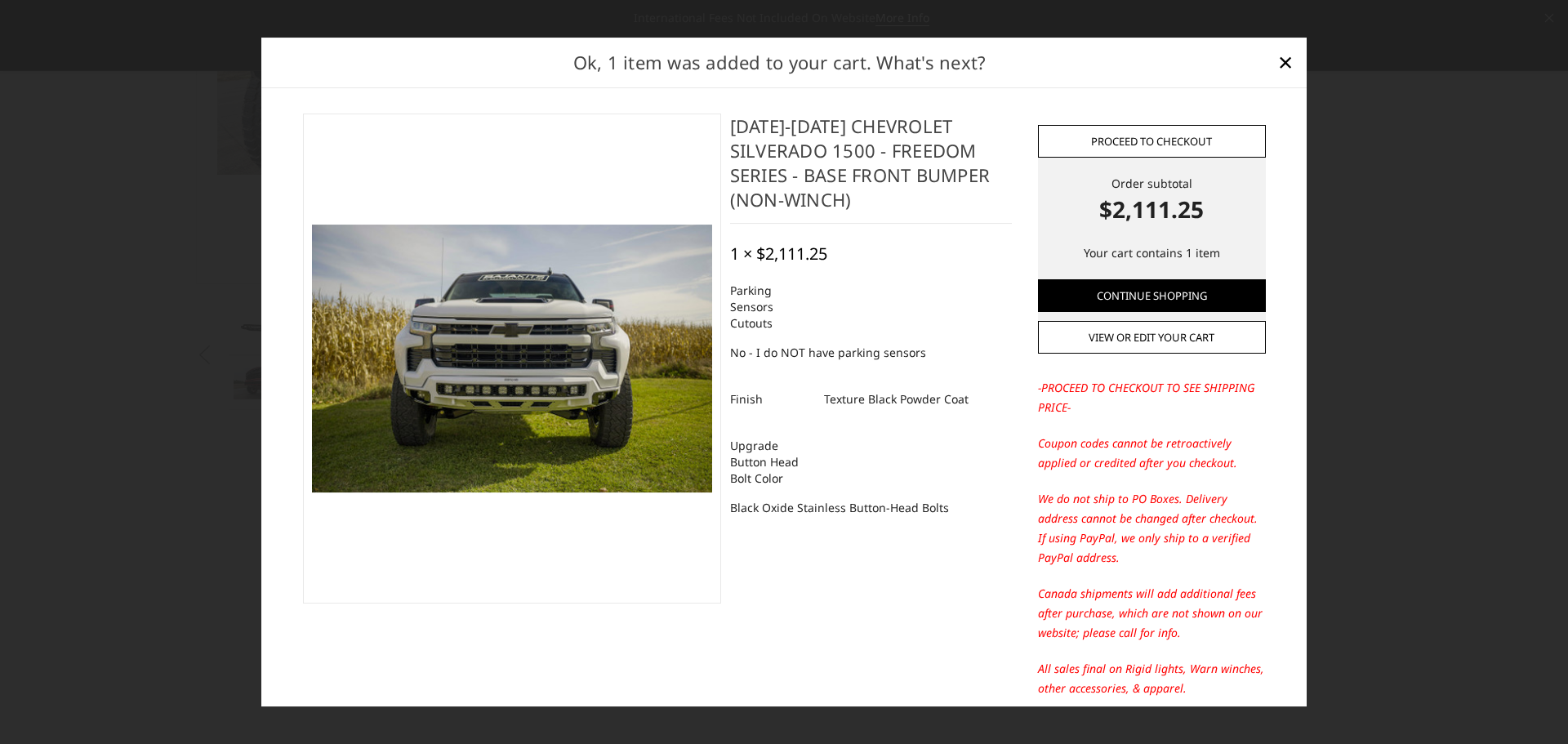
click at [1139, 146] on link "Proceed to checkout" at bounding box center [1151, 141] width 228 height 33
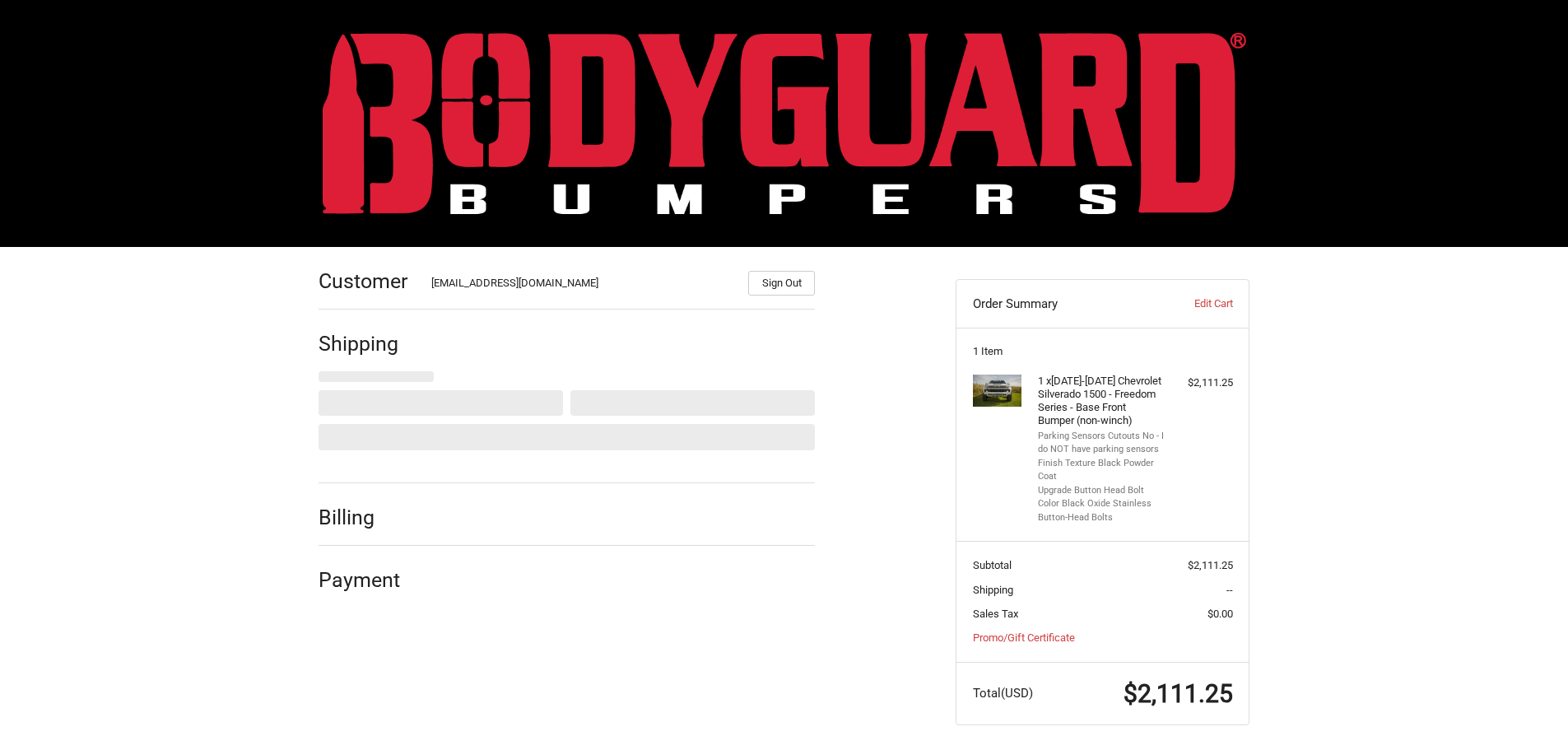
scroll to position [7, 0]
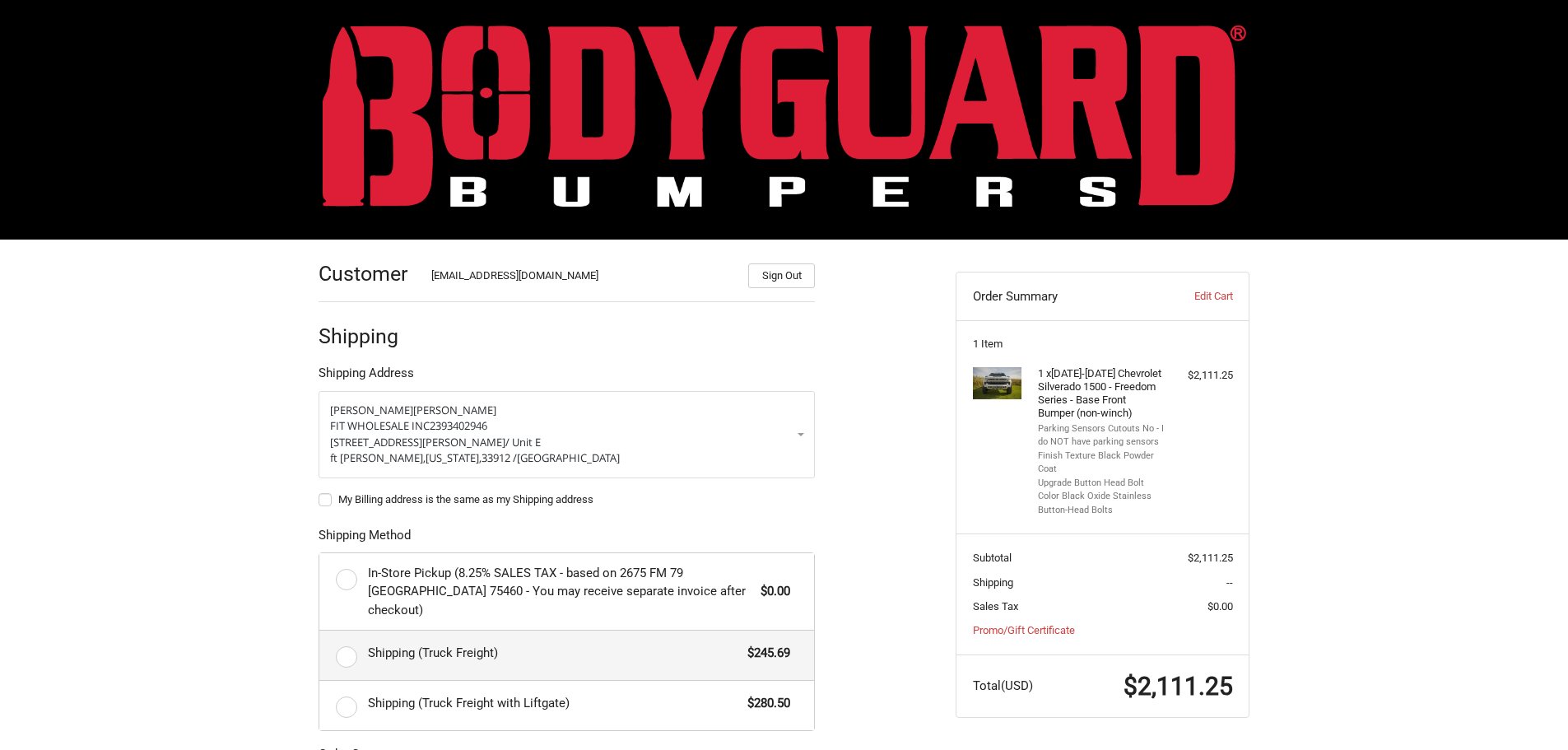
click at [352, 636] on label "Shipping (Truck Freight) $245.69" at bounding box center [566, 655] width 495 height 49
click at [320, 632] on input "Shipping (Truck Freight) $245.69" at bounding box center [319, 631] width 1 height 1
radio input "true"
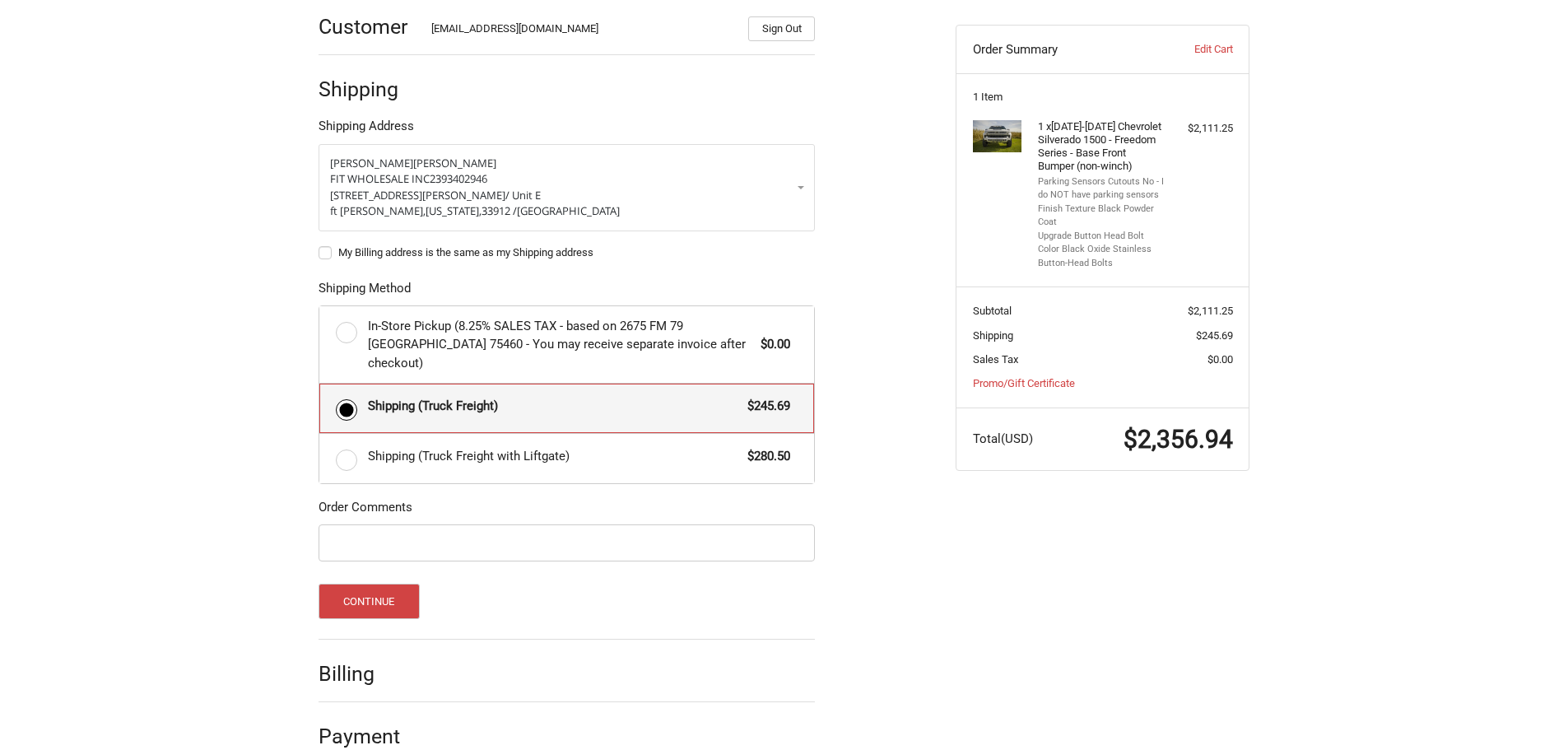
scroll to position [267, 0]
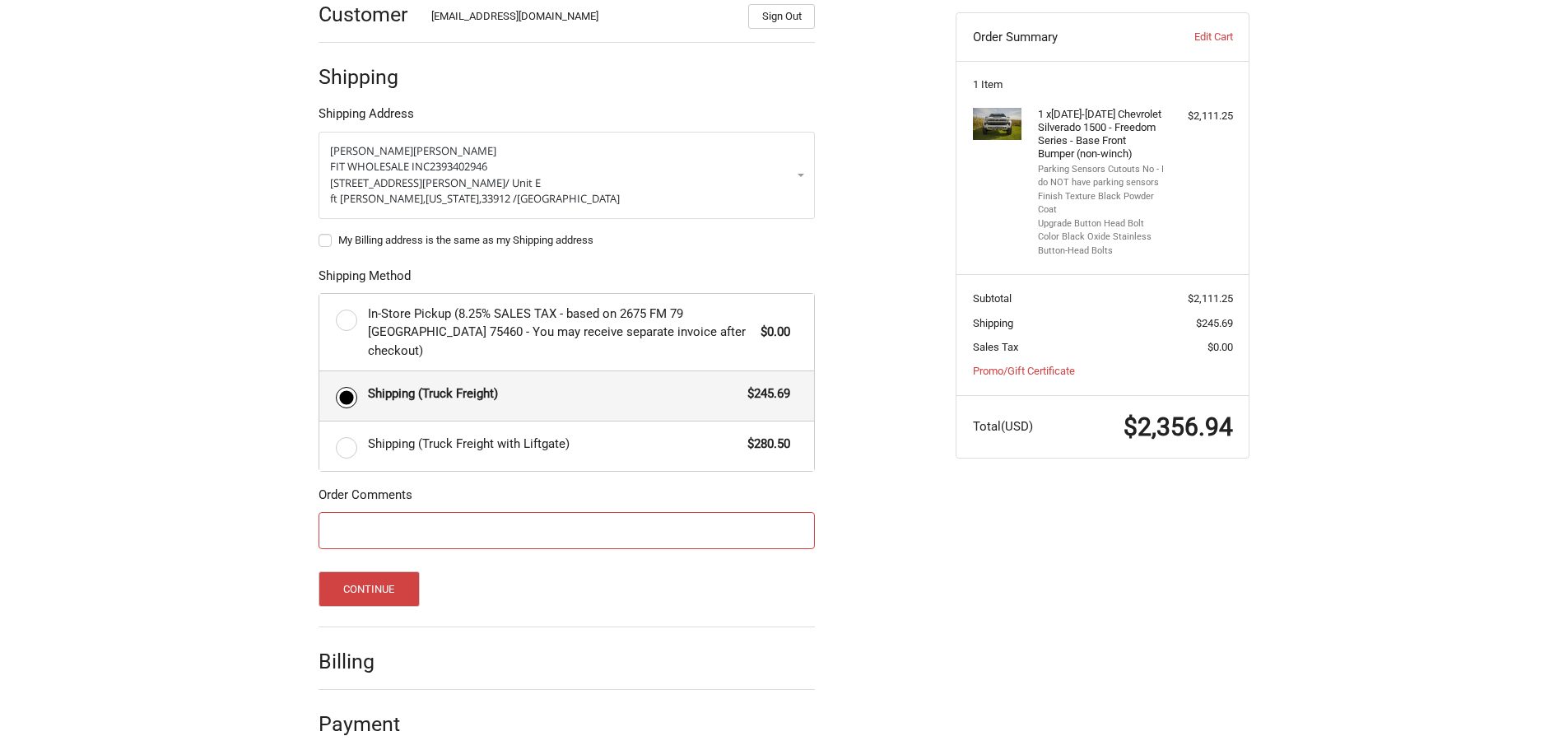
click at [431, 516] on input "Order Comments" at bounding box center [566, 530] width 496 height 37
type input "254272"
click at [378, 571] on button "Continue" at bounding box center [368, 588] width 101 height 35
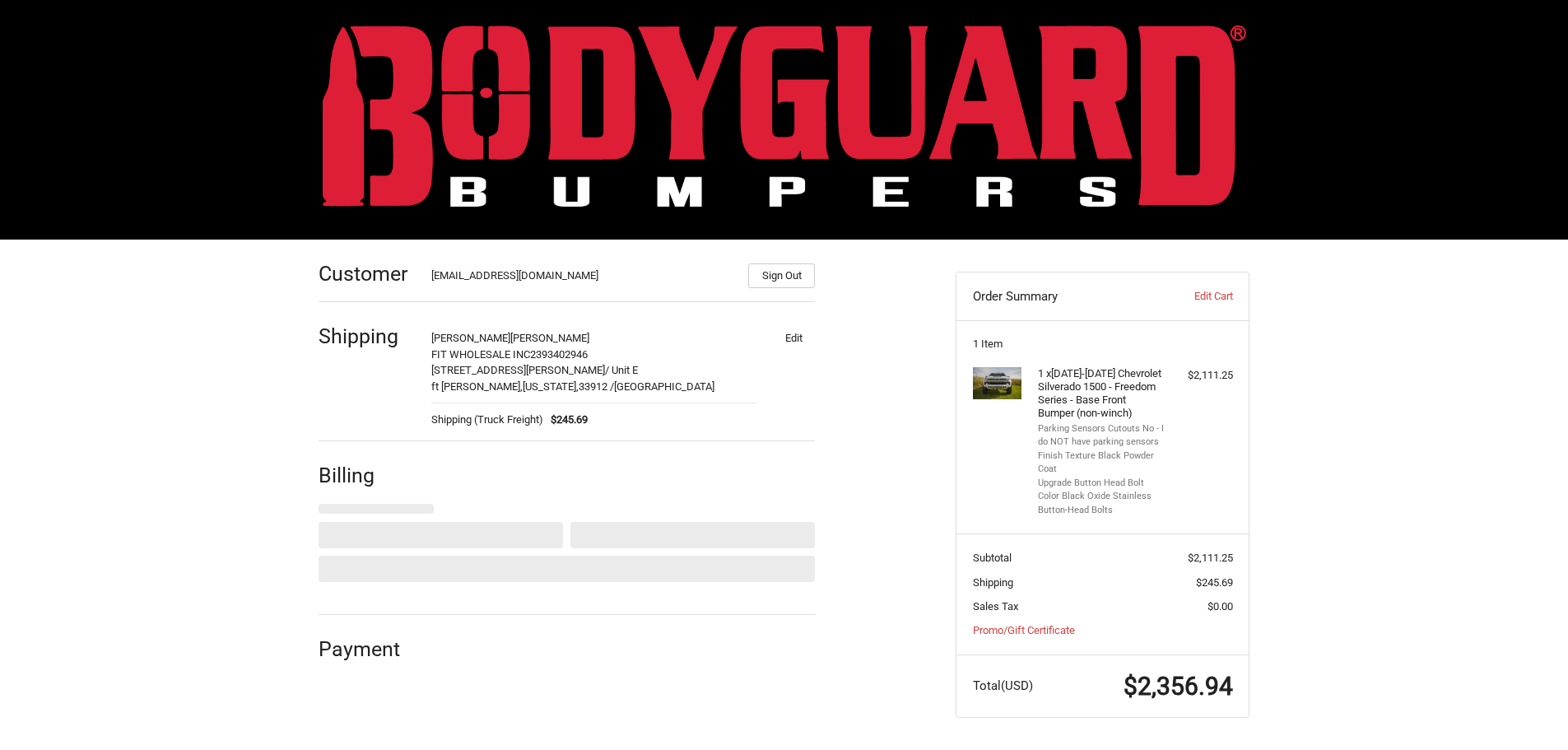
select select "US"
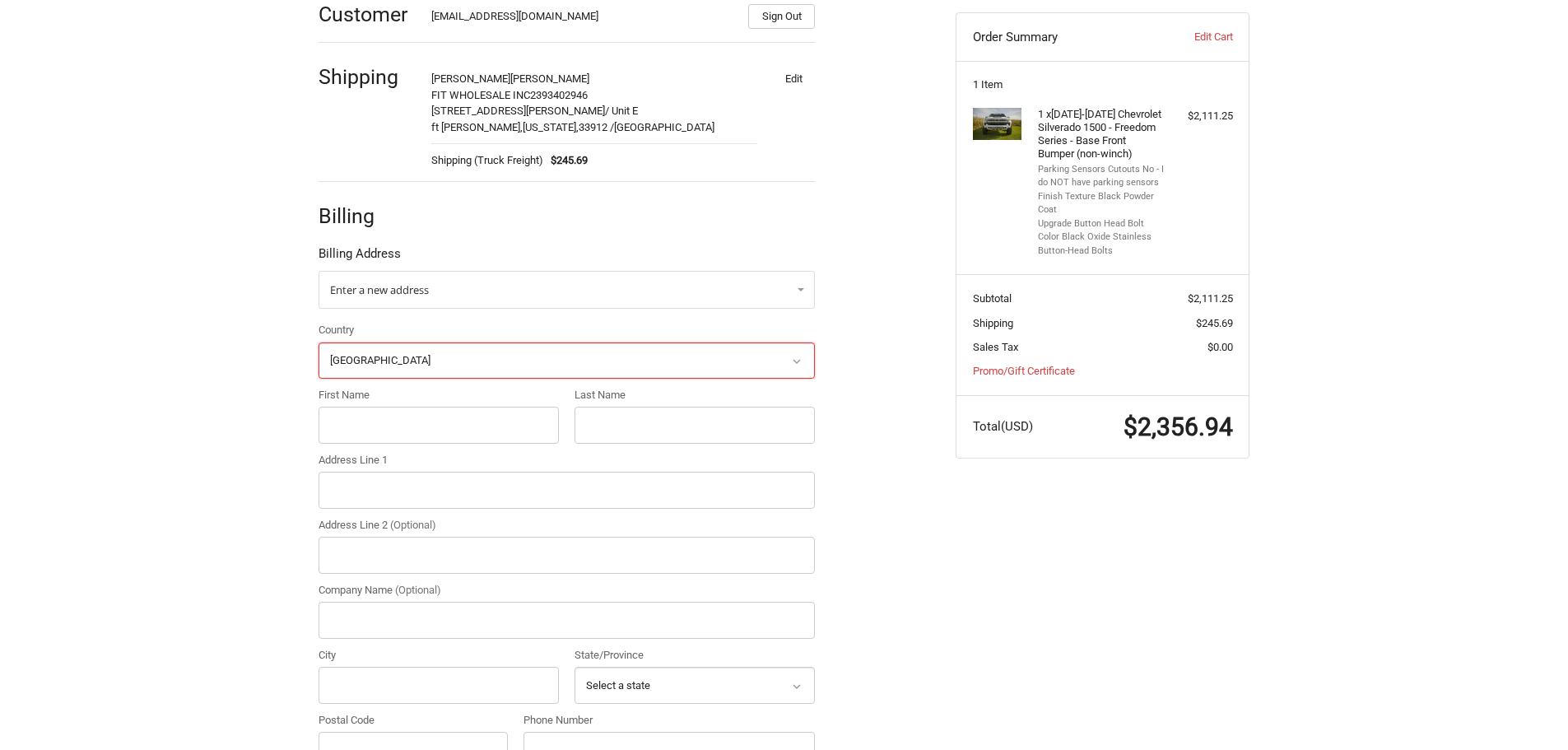
scroll to position [298, 0]
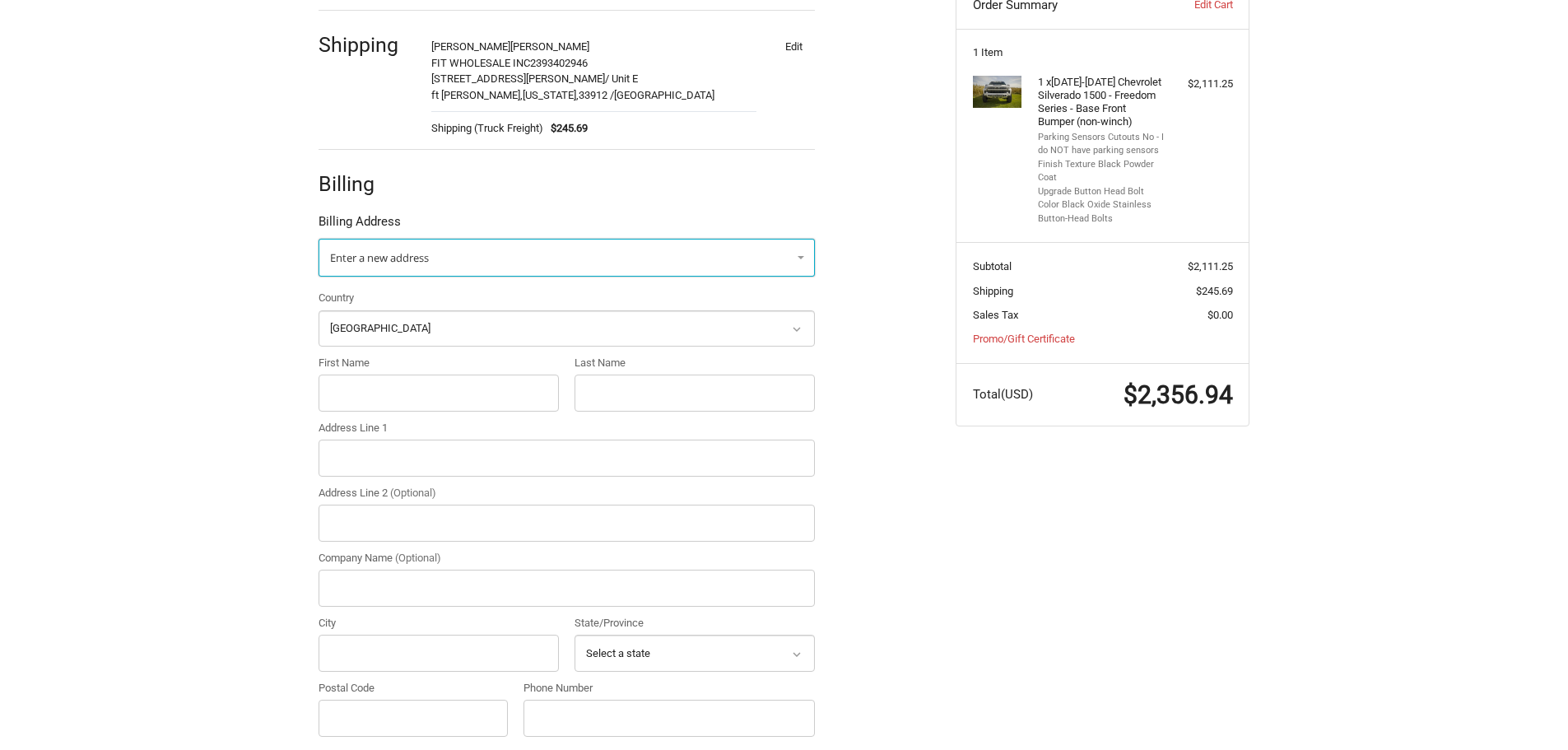
click at [445, 241] on link "Enter a new address" at bounding box center [566, 257] width 496 height 38
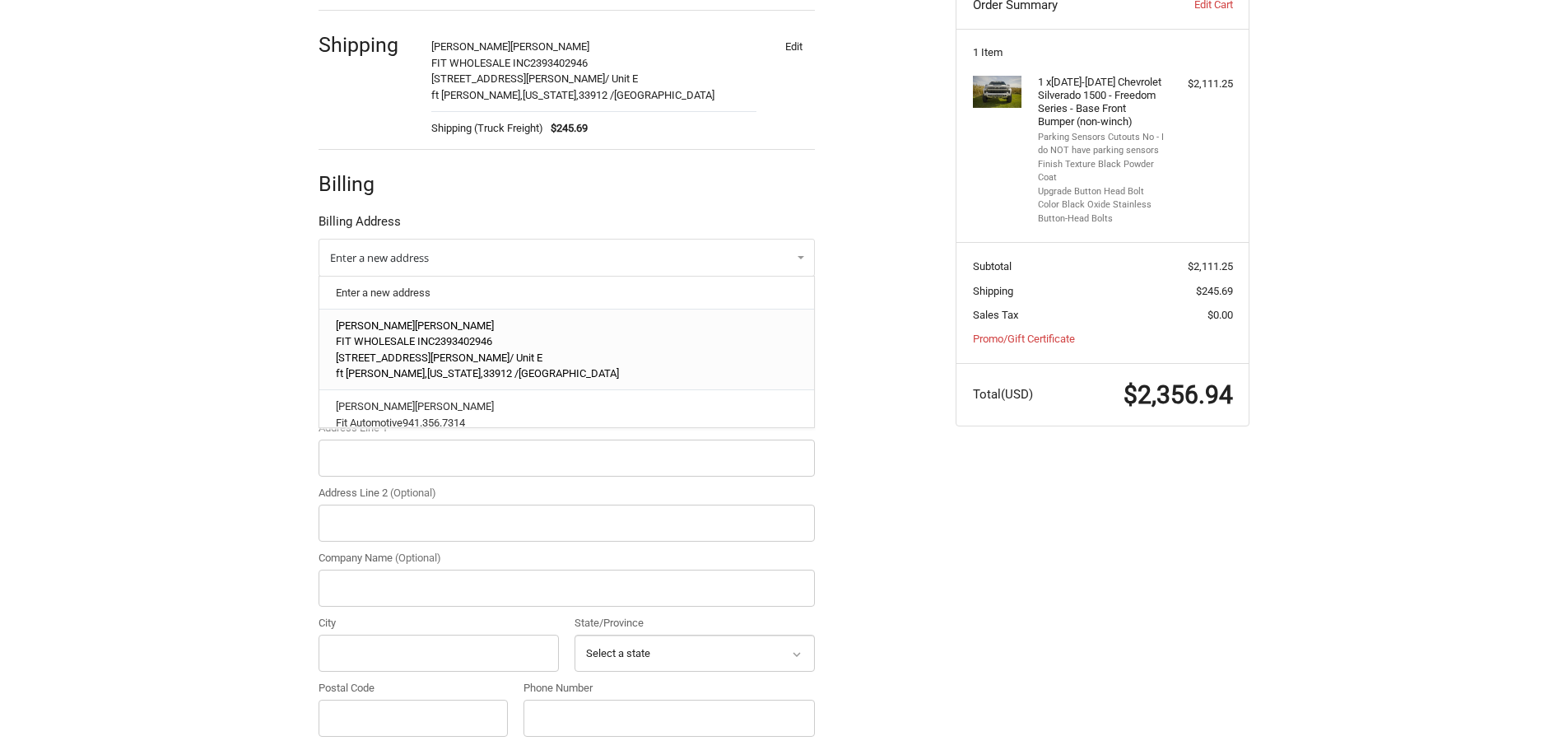
click at [408, 329] on p "Mike McInturf" at bounding box center [567, 326] width 462 height 16
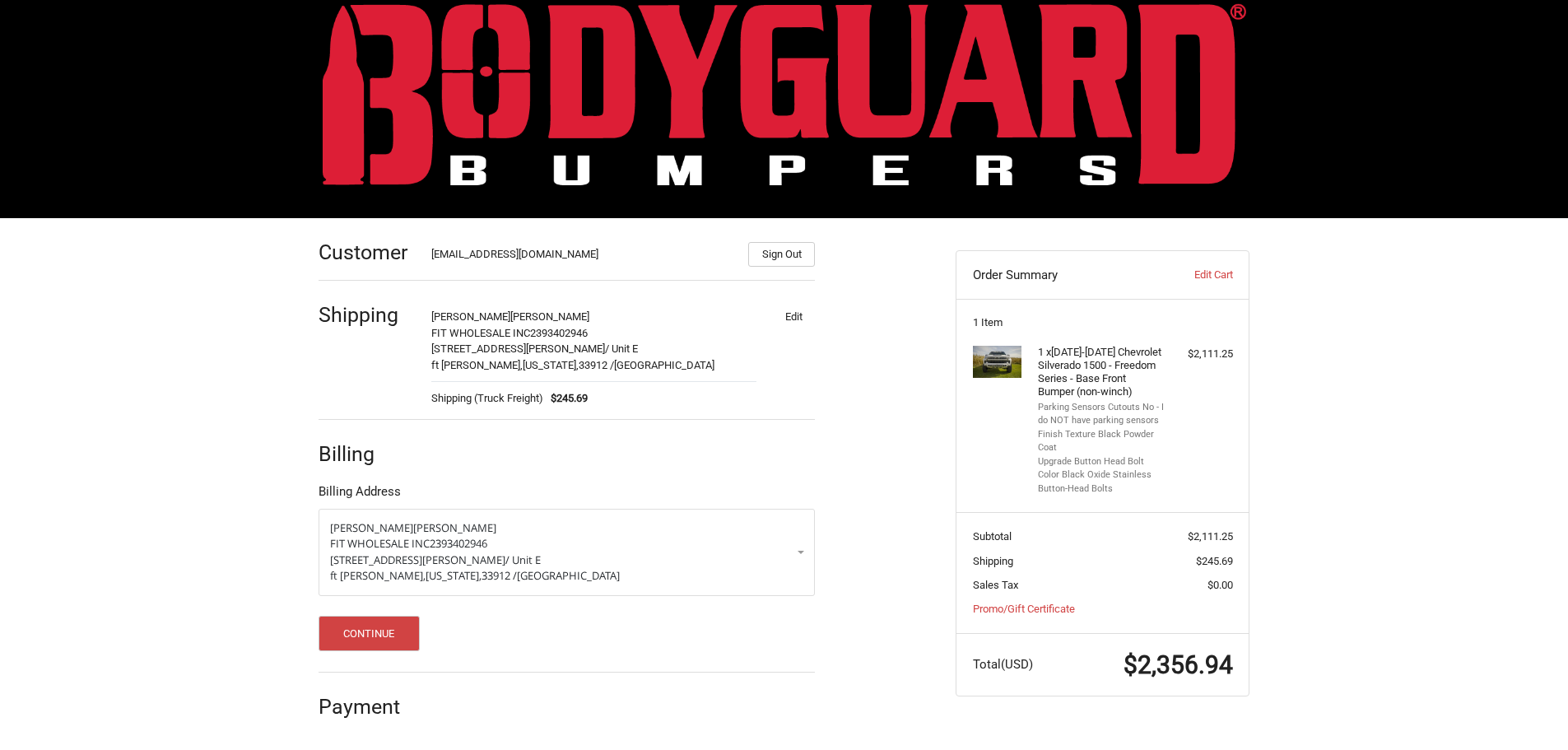
scroll to position [29, 0]
click at [364, 632] on button "Continue" at bounding box center [368, 633] width 101 height 35
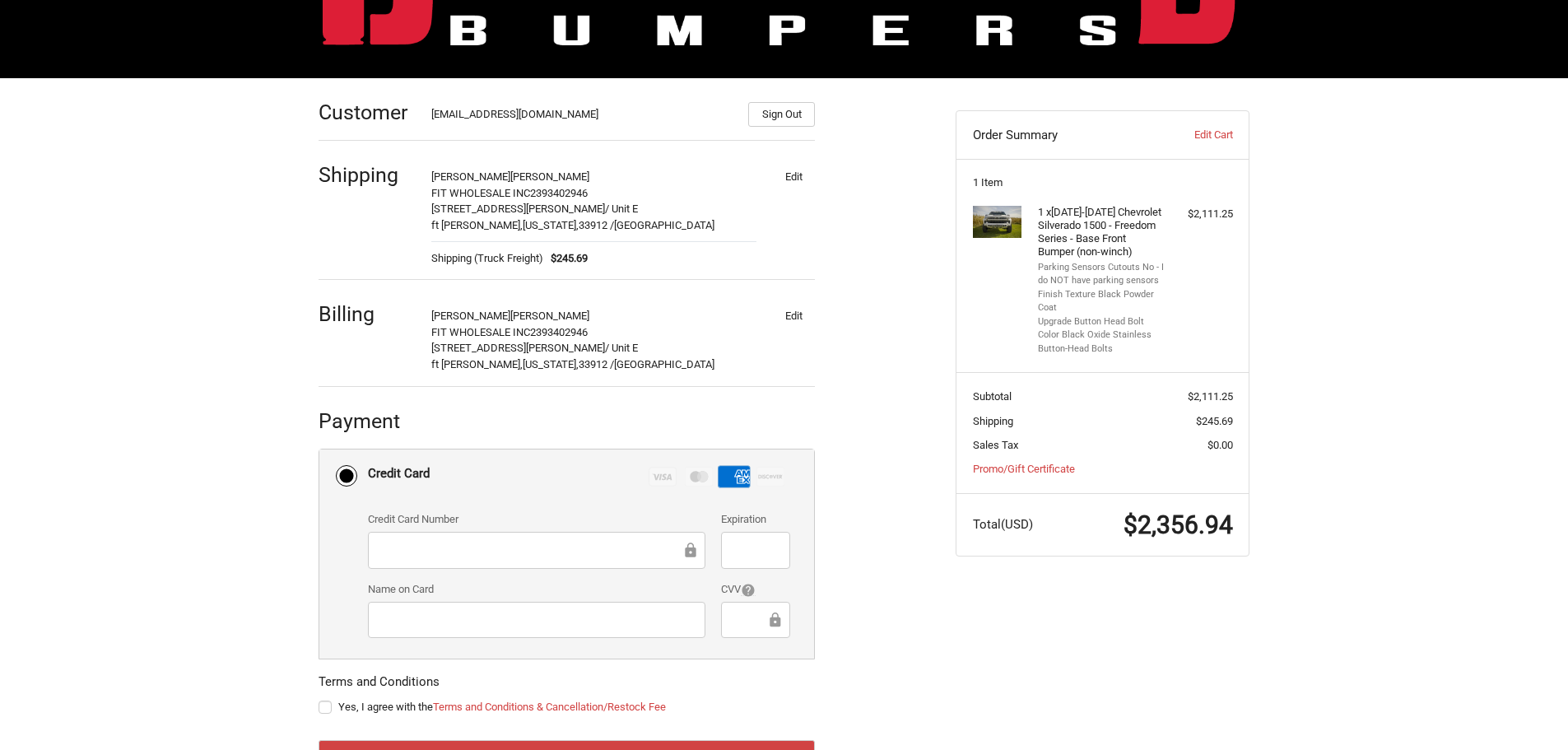
scroll to position [240, 0]
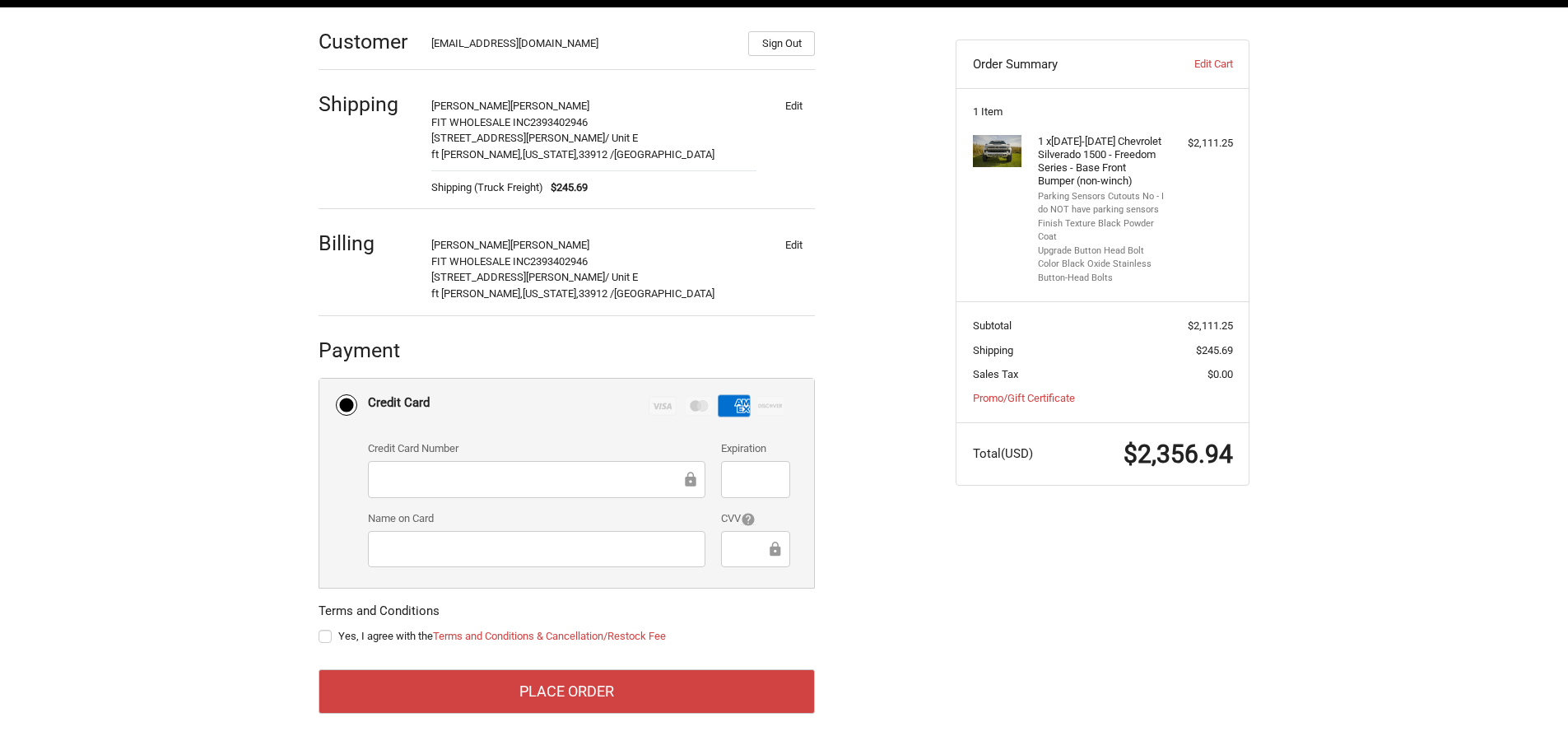
click at [325, 633] on label "Yes, I agree with the Terms and Conditions & Cancellation/Restock Fee" at bounding box center [566, 636] width 496 height 13
click at [319, 629] on input "Yes, I agree with the Terms and Conditions & Cancellation/Restock Fee" at bounding box center [318, 628] width 1 height 1
checkbox input "true"
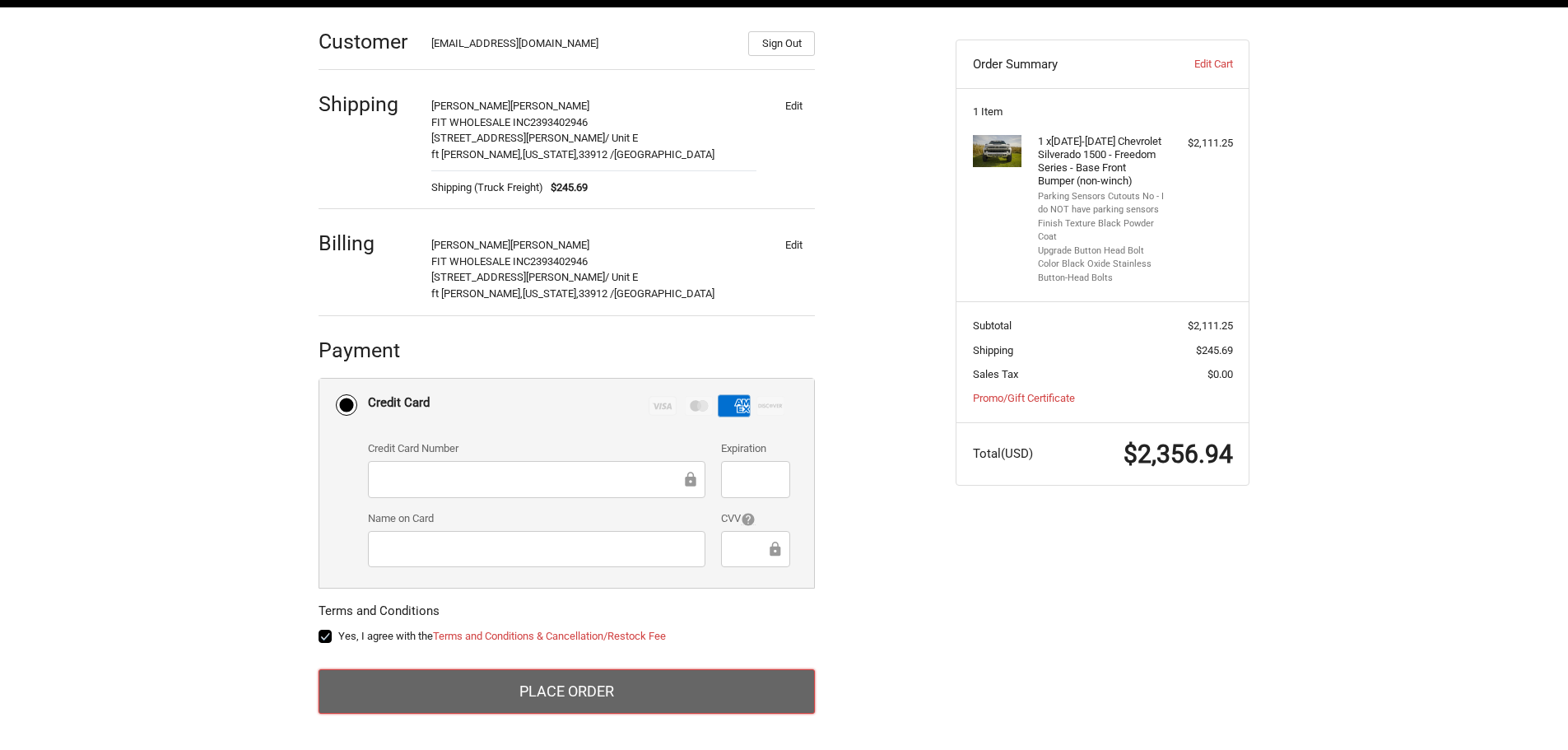
click at [585, 694] on button "Place Order" at bounding box center [566, 692] width 496 height 45
